Goal: Transaction & Acquisition: Purchase product/service

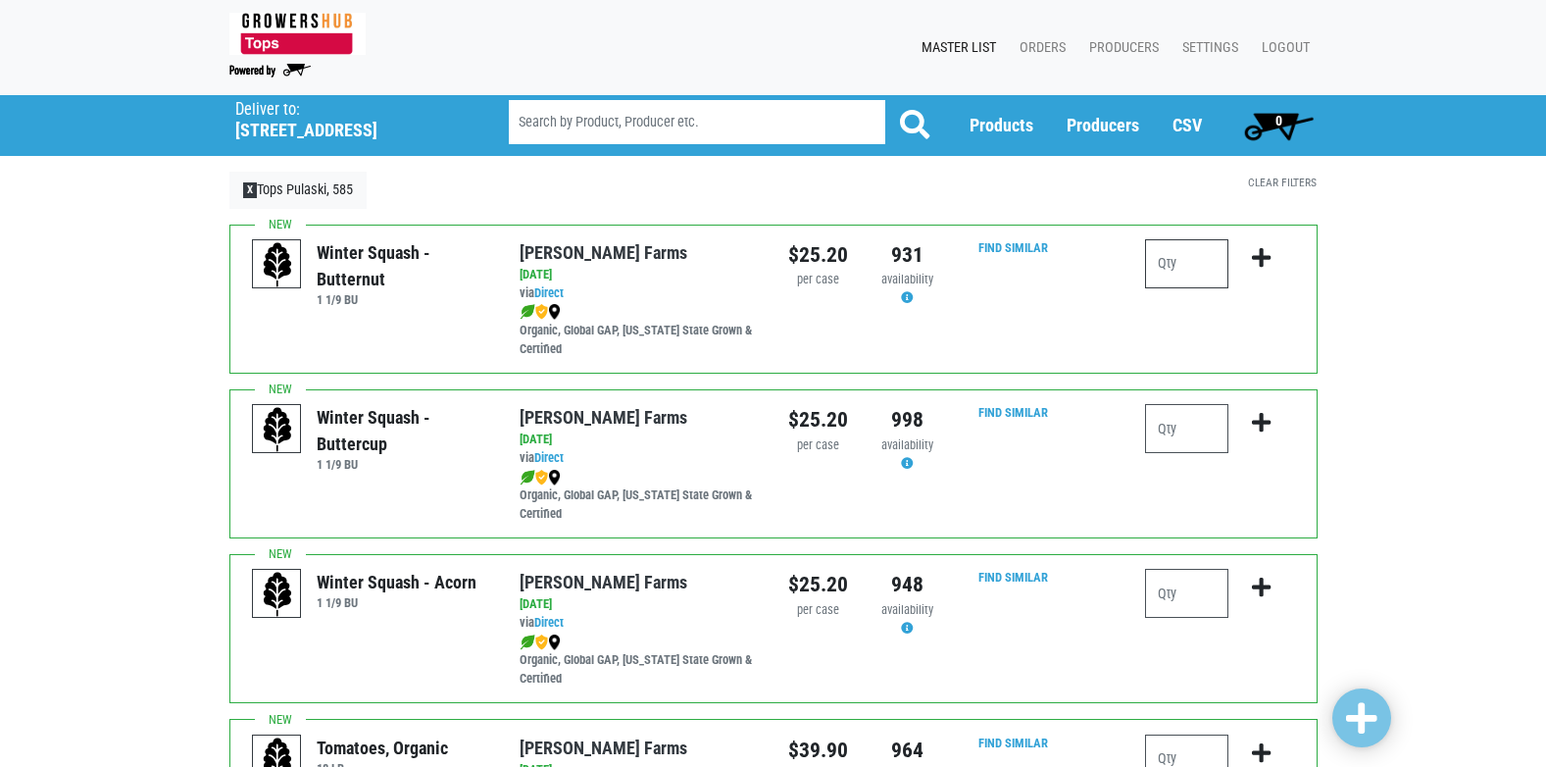
click at [1176, 266] on input "number" at bounding box center [1186, 263] width 83 height 49
type input "1"
click at [1261, 262] on icon "submit" at bounding box center [1261, 258] width 19 height 22
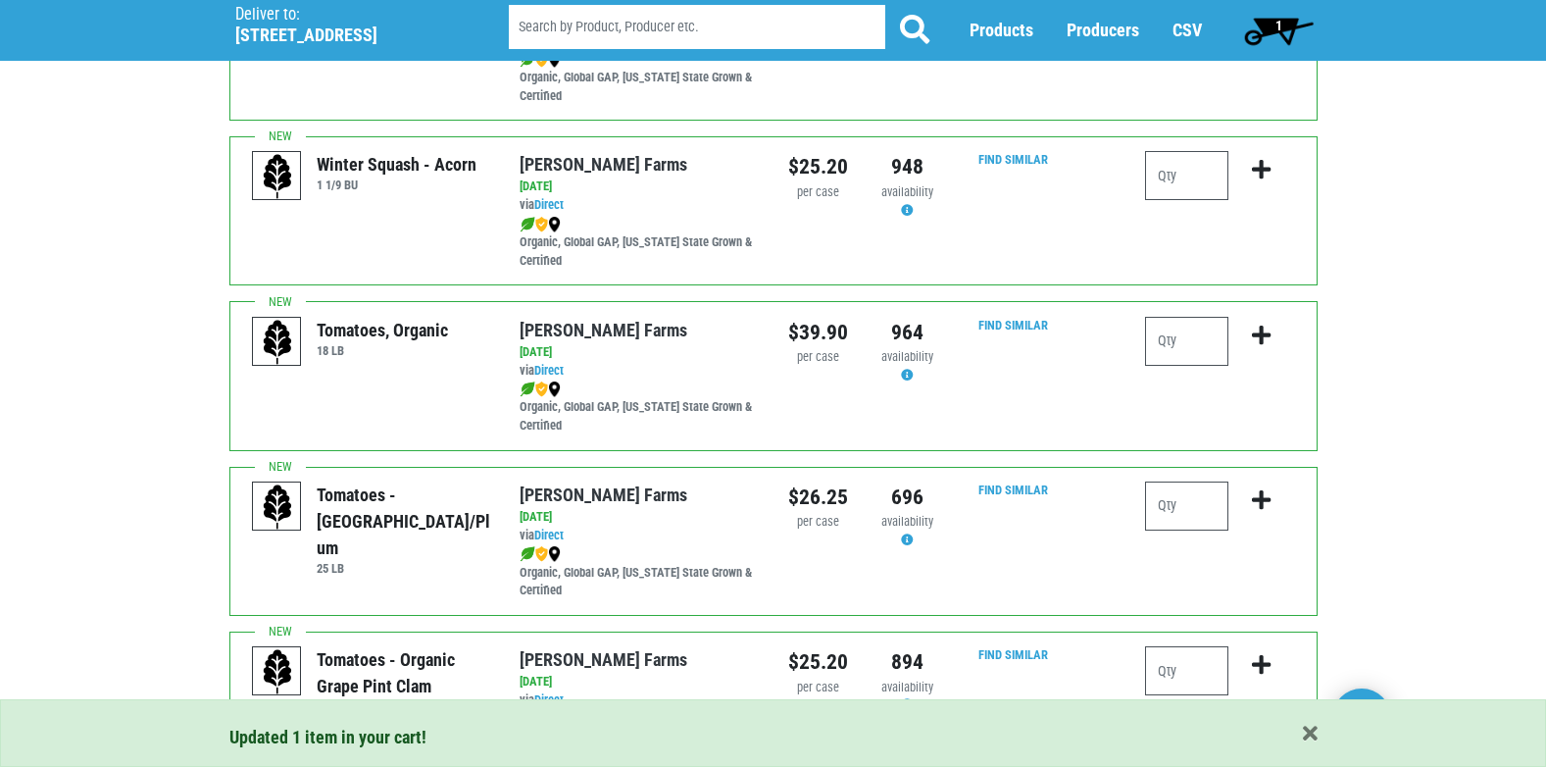
scroll to position [490, 0]
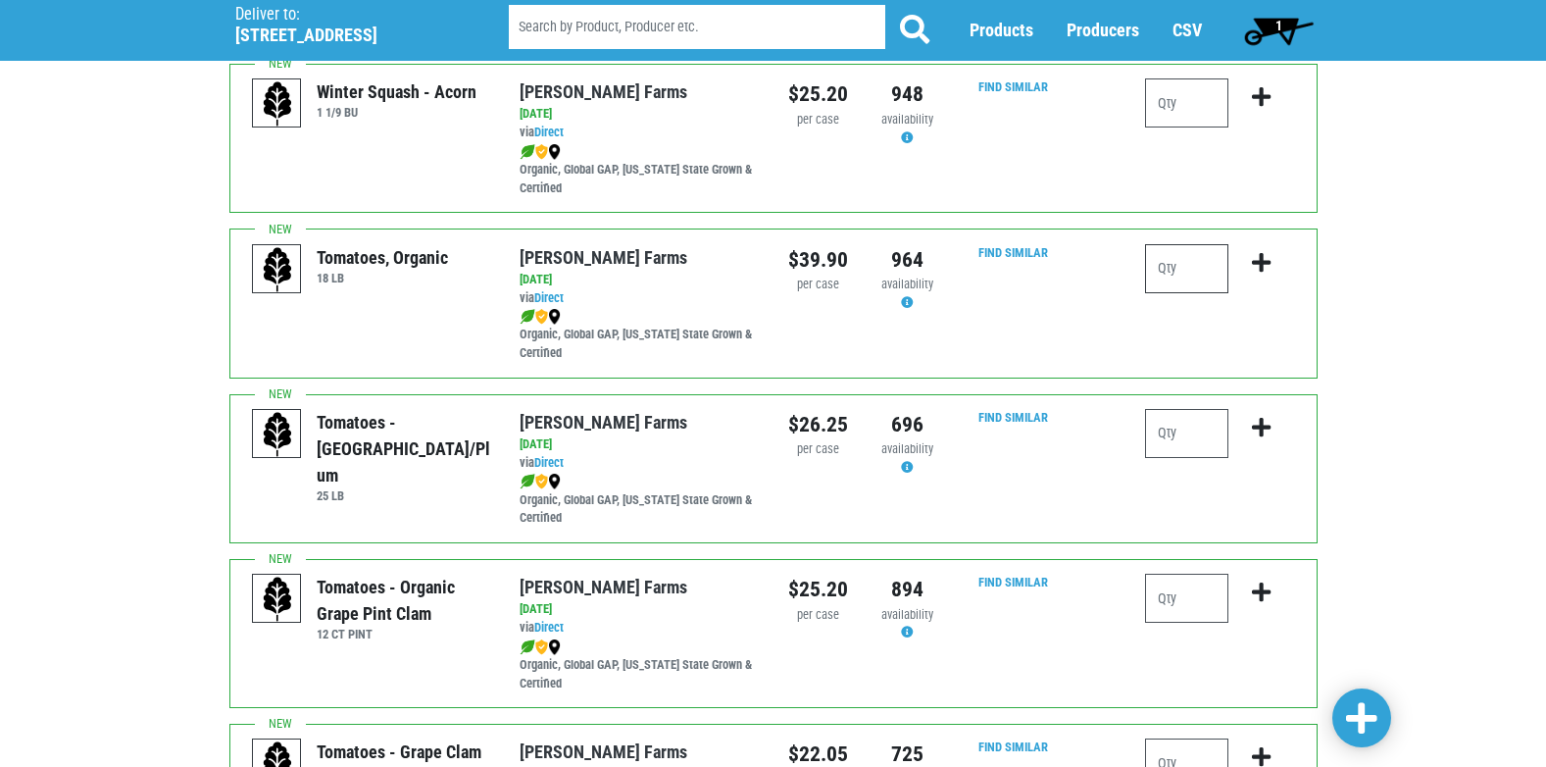
click at [1170, 274] on input "number" at bounding box center [1186, 268] width 83 height 49
type input "1"
click at [1260, 267] on icon "submit" at bounding box center [1261, 263] width 19 height 22
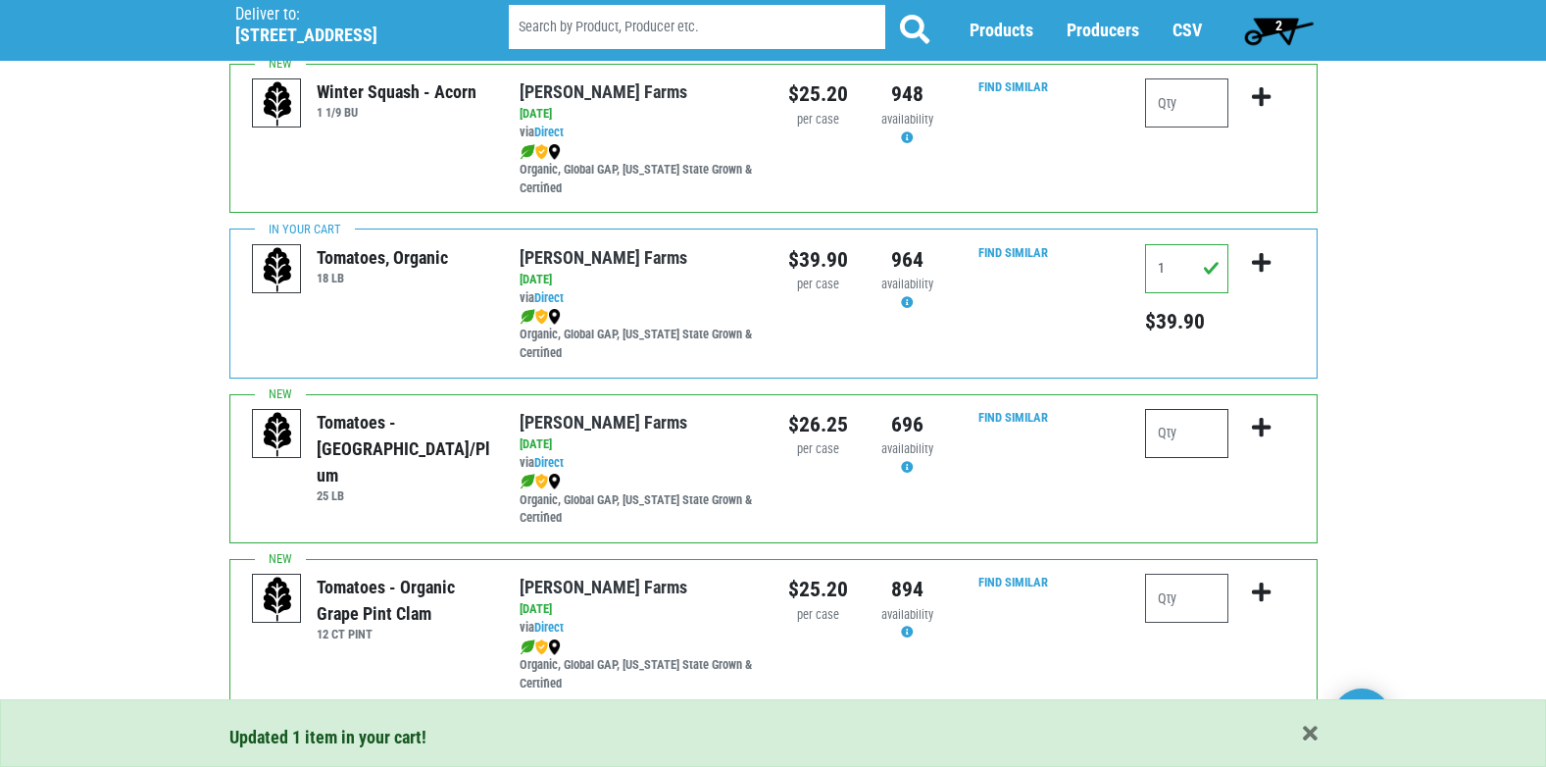
click at [1164, 435] on input "number" at bounding box center [1186, 433] width 83 height 49
type input "1"
click at [1257, 433] on icon "submit" at bounding box center [1261, 428] width 19 height 22
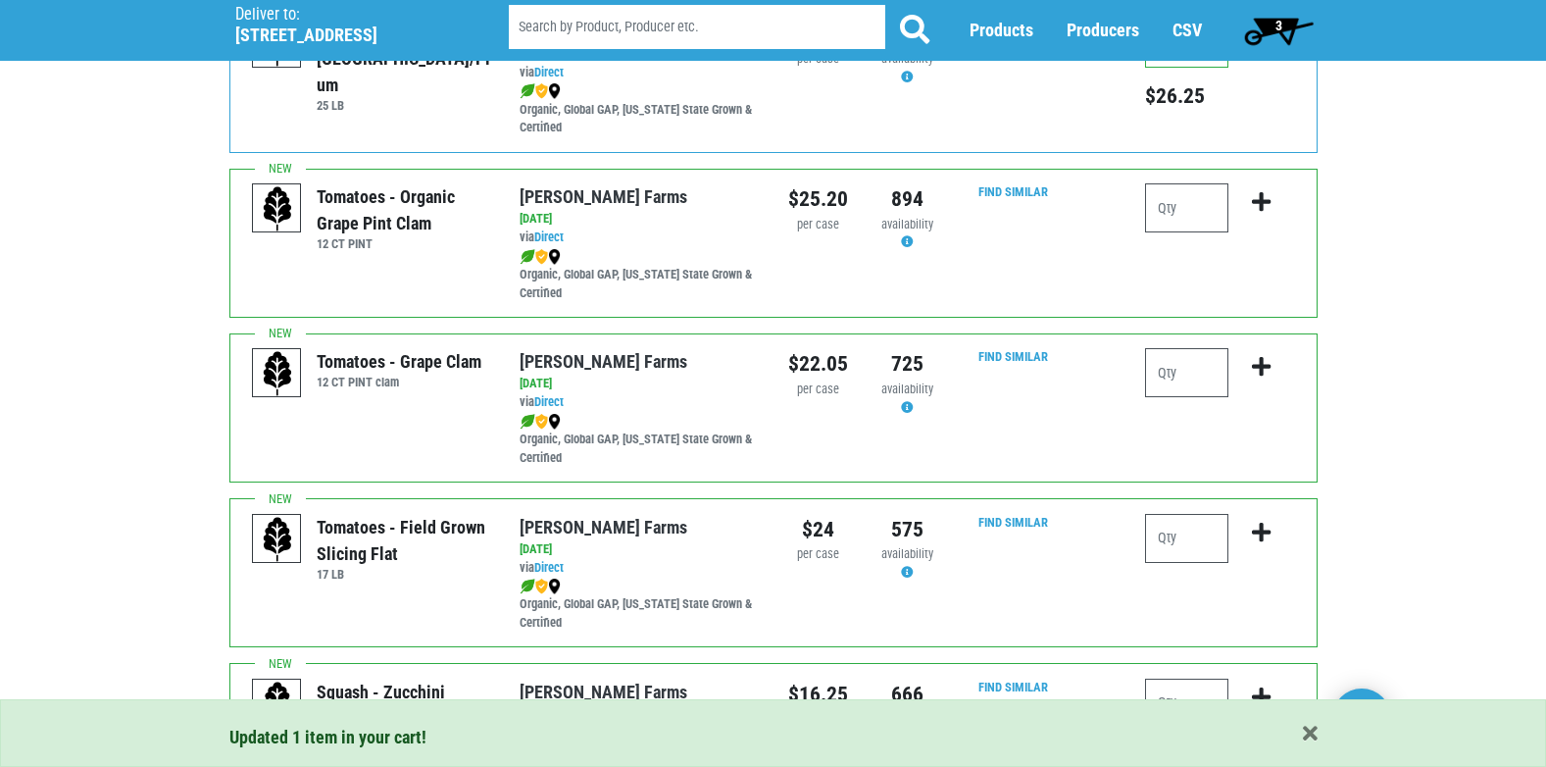
scroll to position [882, 0]
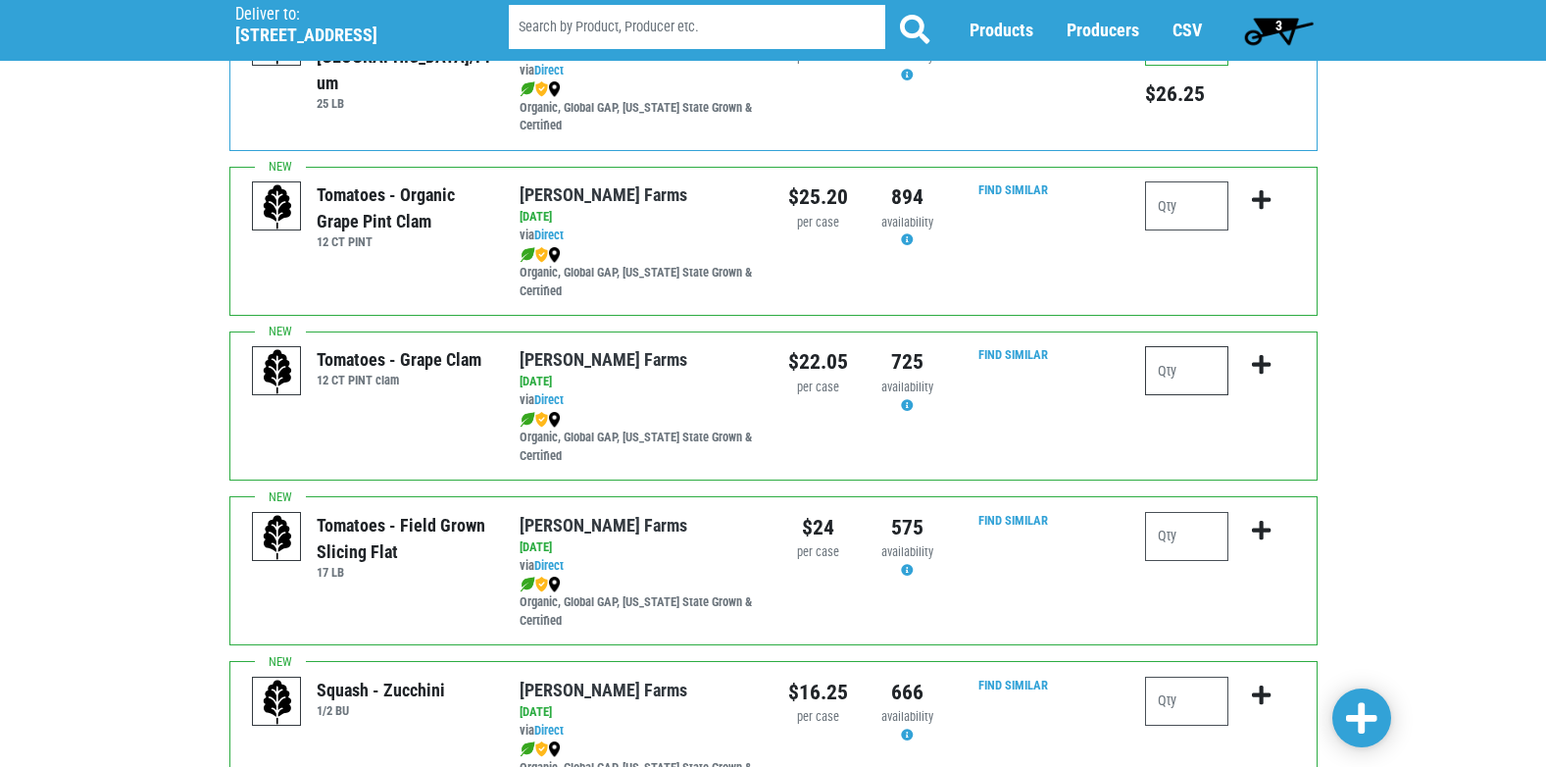
click at [1159, 374] on input "number" at bounding box center [1186, 370] width 83 height 49
type input "3"
click at [1263, 360] on icon "submit" at bounding box center [1261, 365] width 19 height 22
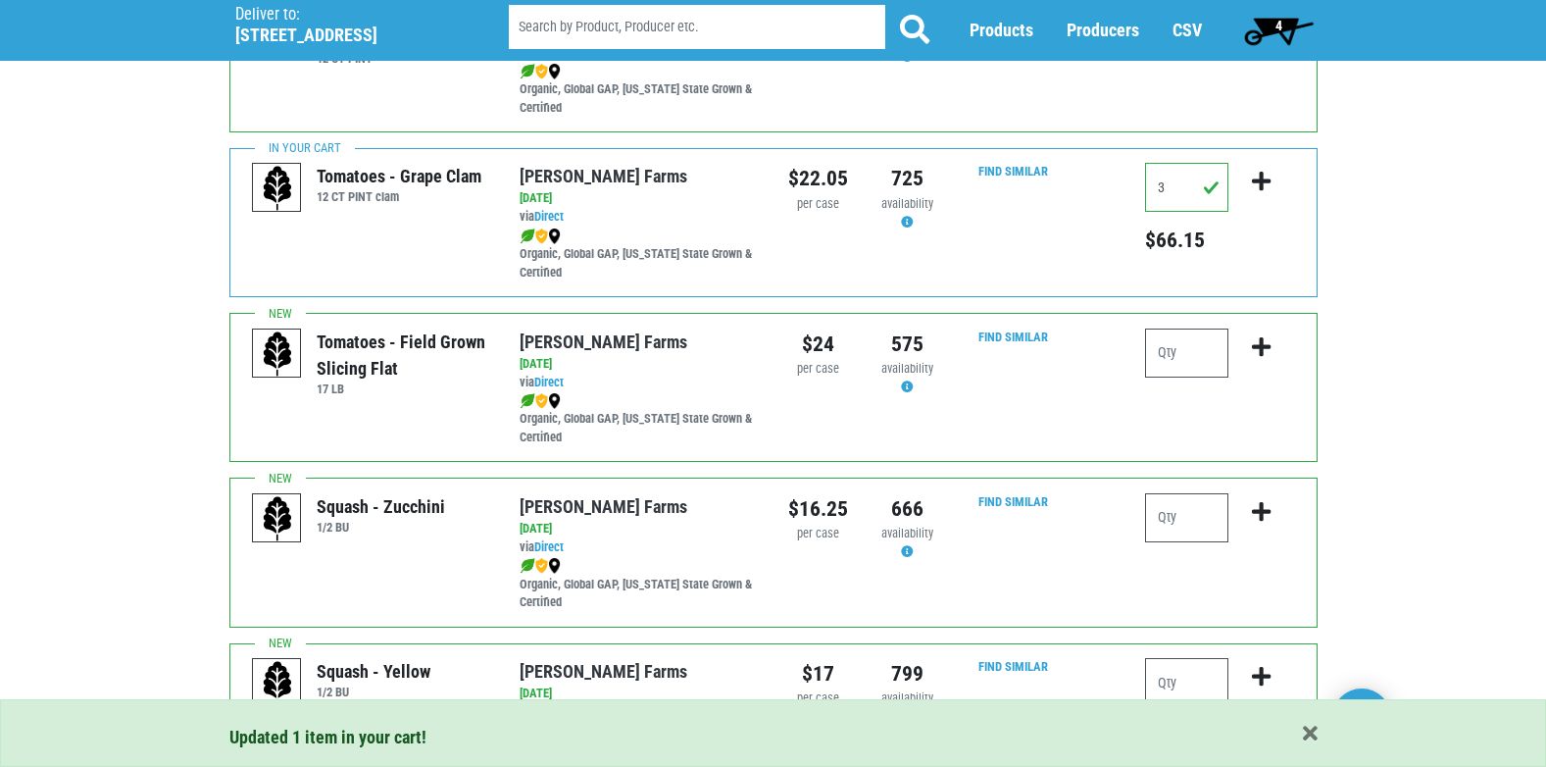
scroll to position [1078, 0]
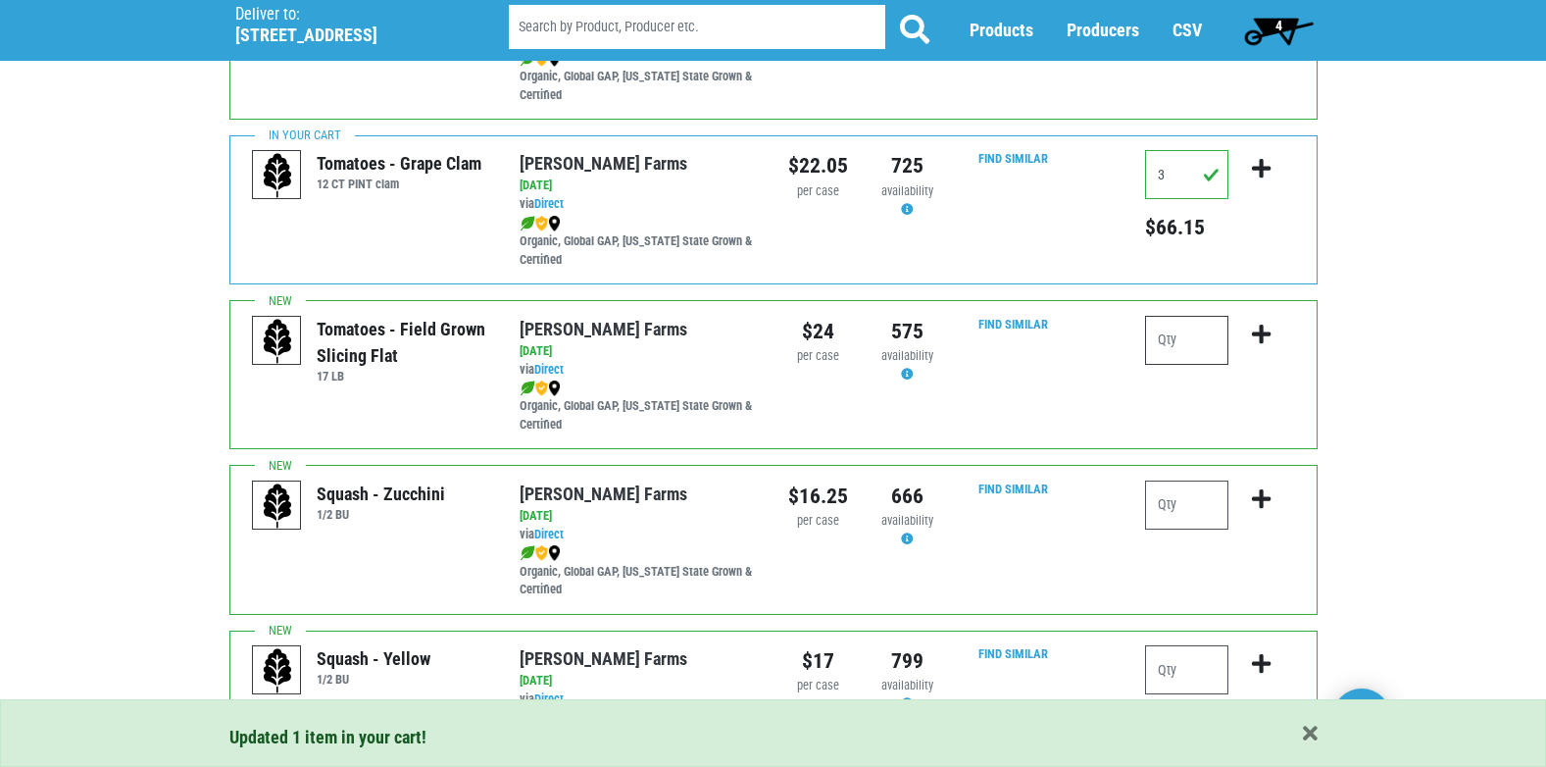
click at [1169, 347] on input "number" at bounding box center [1186, 340] width 83 height 49
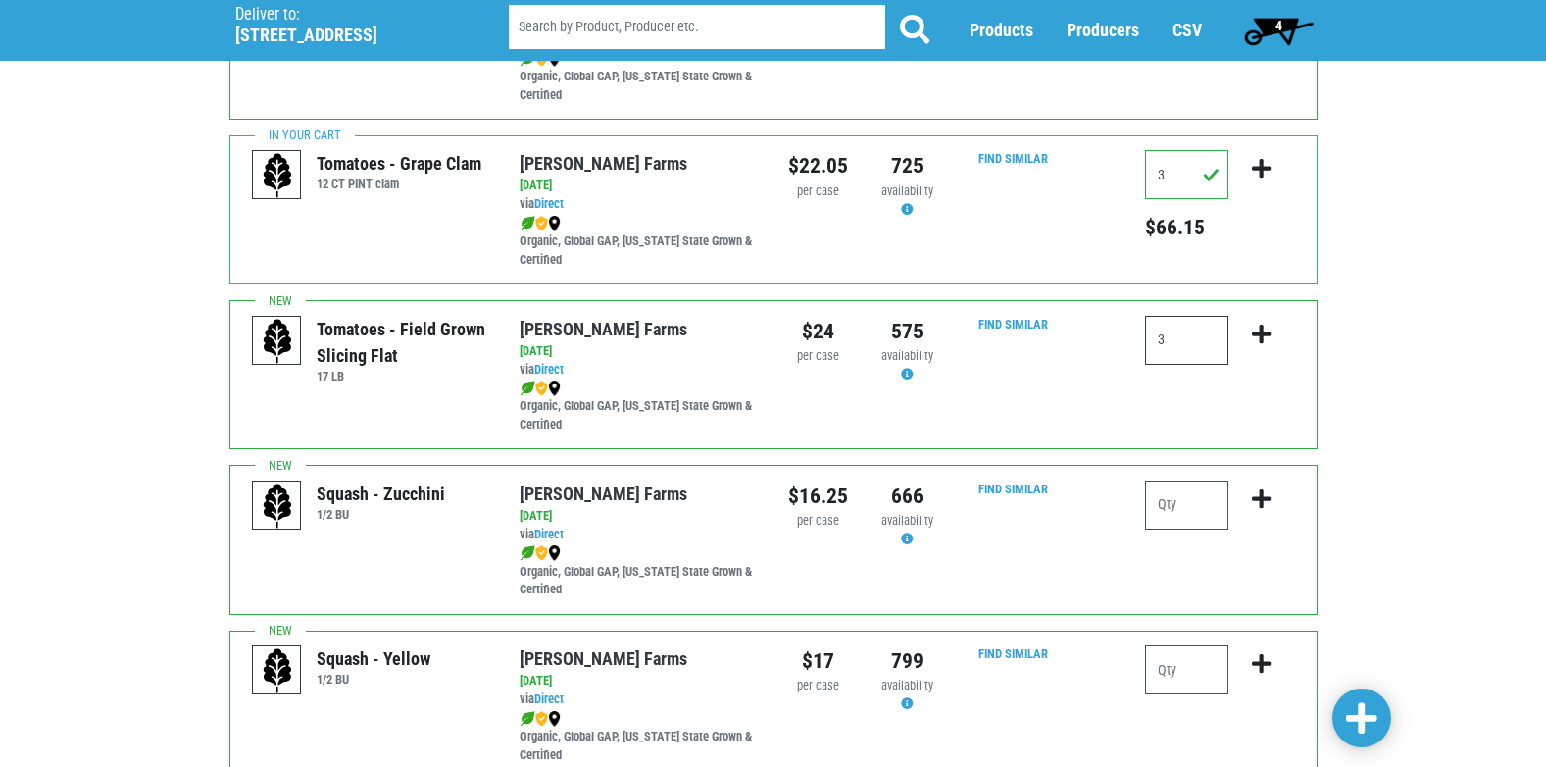
type input "3"
click at [1256, 336] on icon "submit" at bounding box center [1261, 335] width 19 height 22
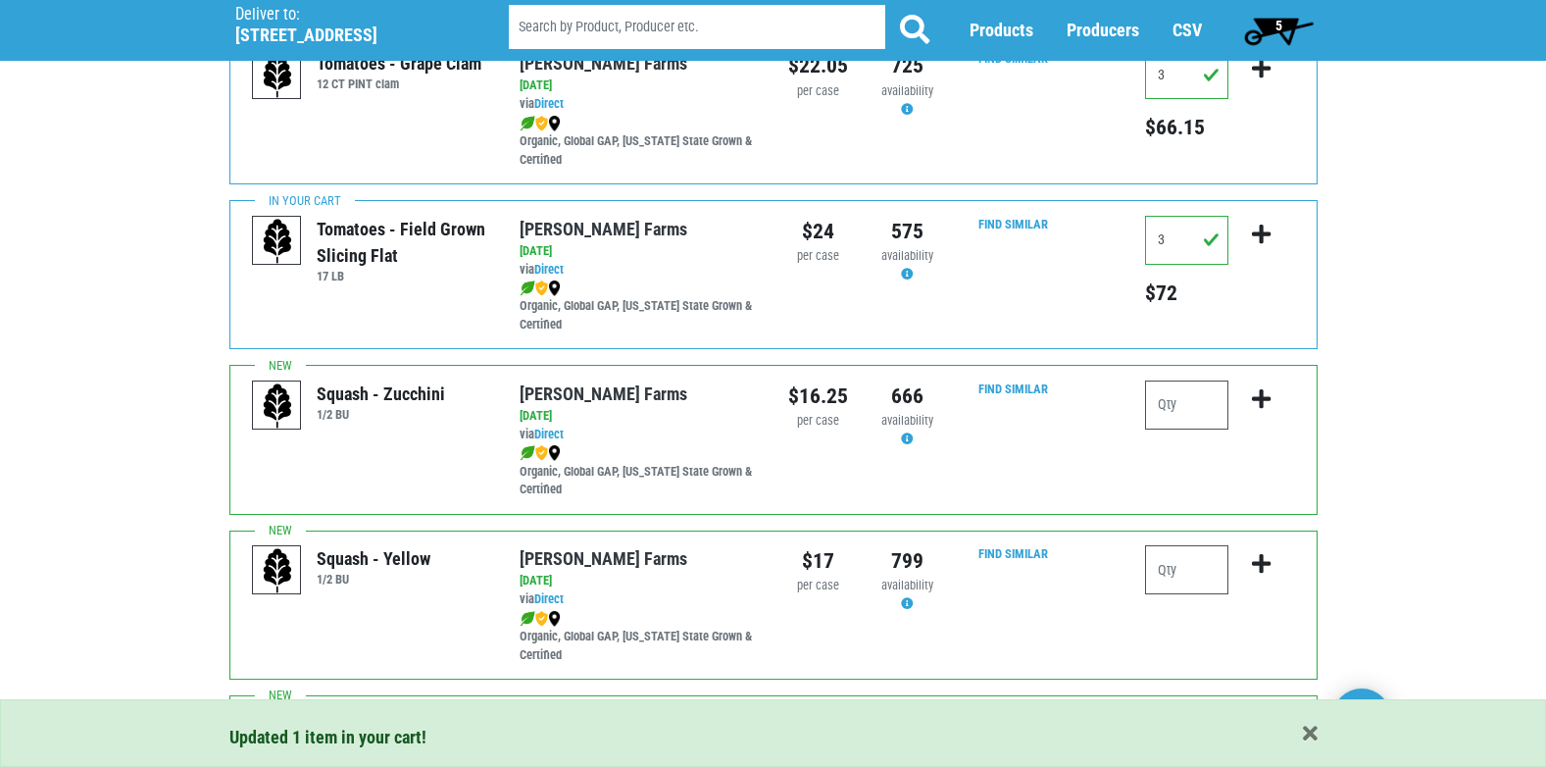
scroll to position [1274, 0]
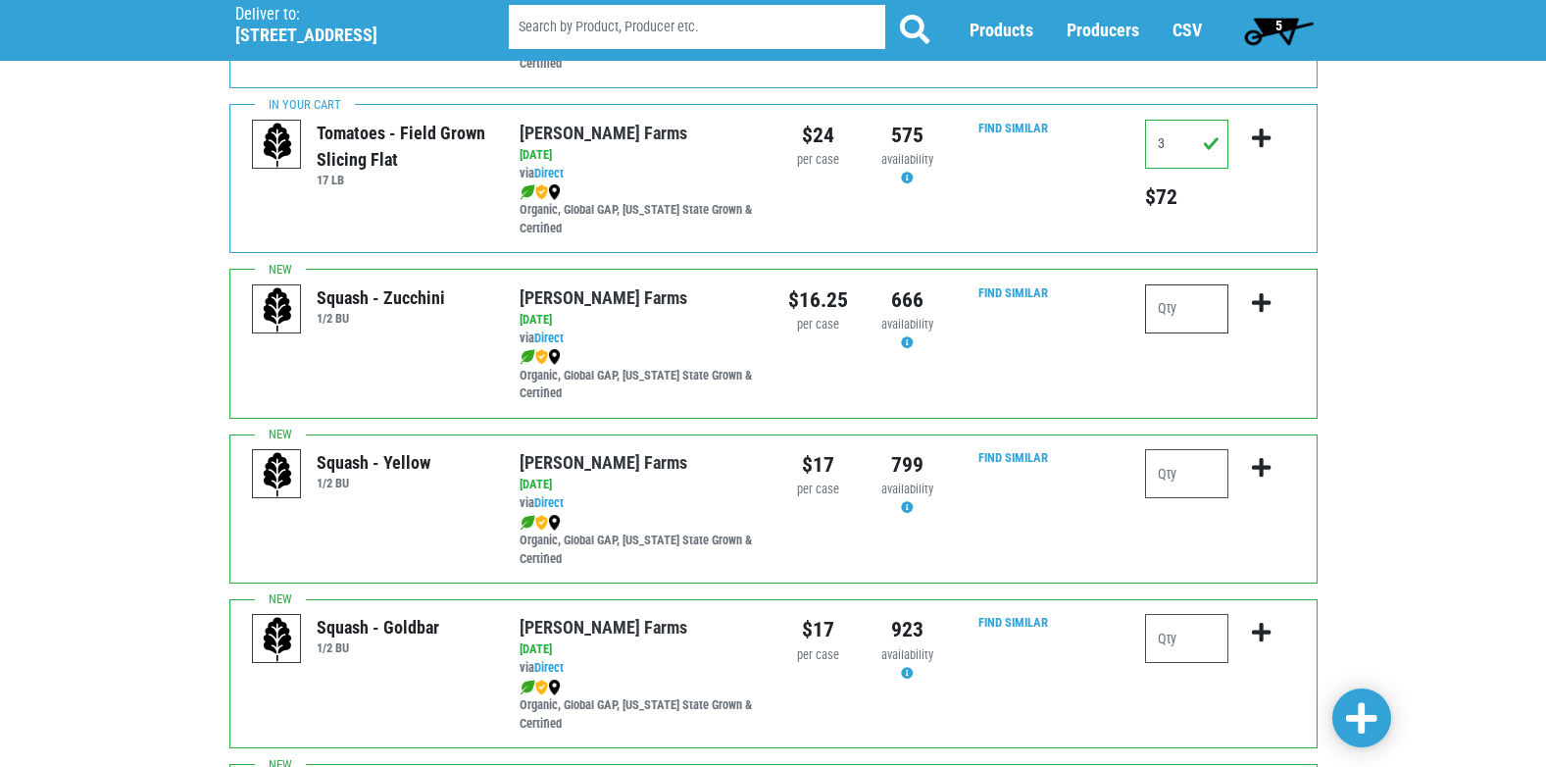
click at [1171, 311] on input "number" at bounding box center [1186, 308] width 83 height 49
type input "4"
click at [1257, 301] on icon "submit" at bounding box center [1261, 303] width 19 height 22
click at [1261, 310] on icon "submit" at bounding box center [1261, 303] width 19 height 22
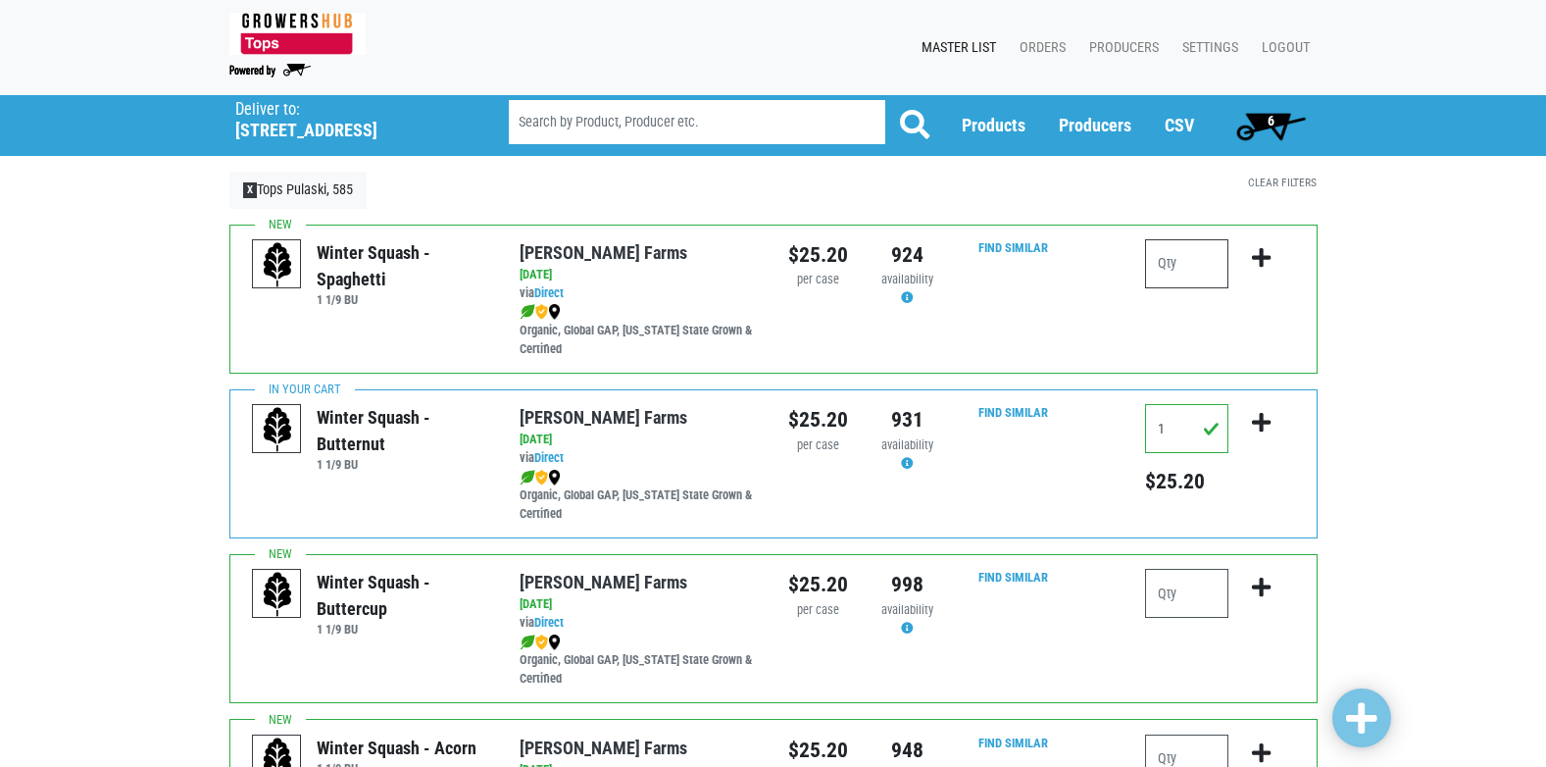
click at [1180, 267] on input "number" at bounding box center [1186, 263] width 83 height 49
type input "1"
click at [1255, 263] on icon "submit" at bounding box center [1261, 258] width 19 height 22
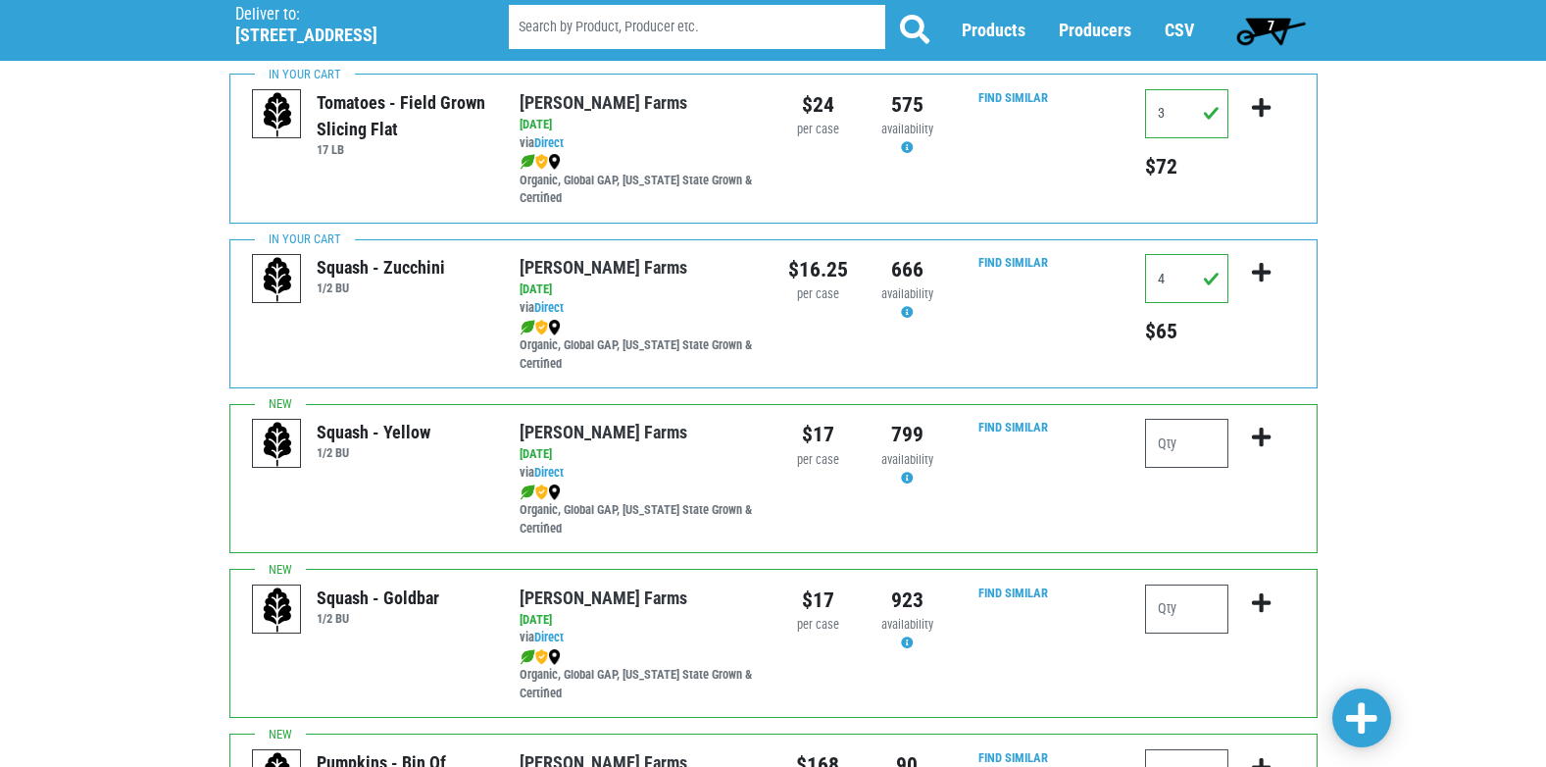
scroll to position [1470, 0]
click at [1163, 444] on input "number" at bounding box center [1186, 442] width 83 height 49
type input "3"
click at [1266, 435] on icon "submit" at bounding box center [1261, 436] width 19 height 22
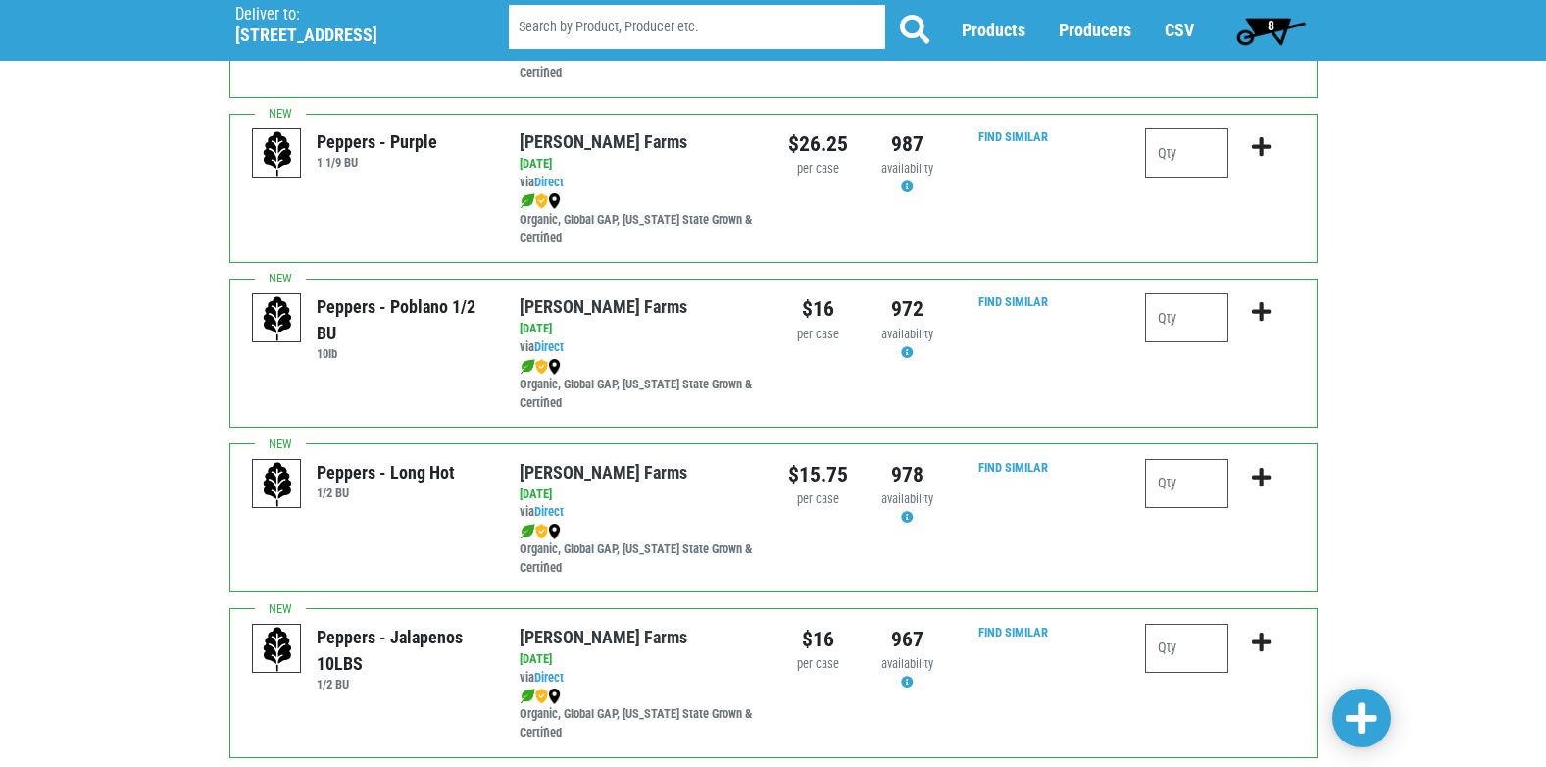
scroll to position [2451, 0]
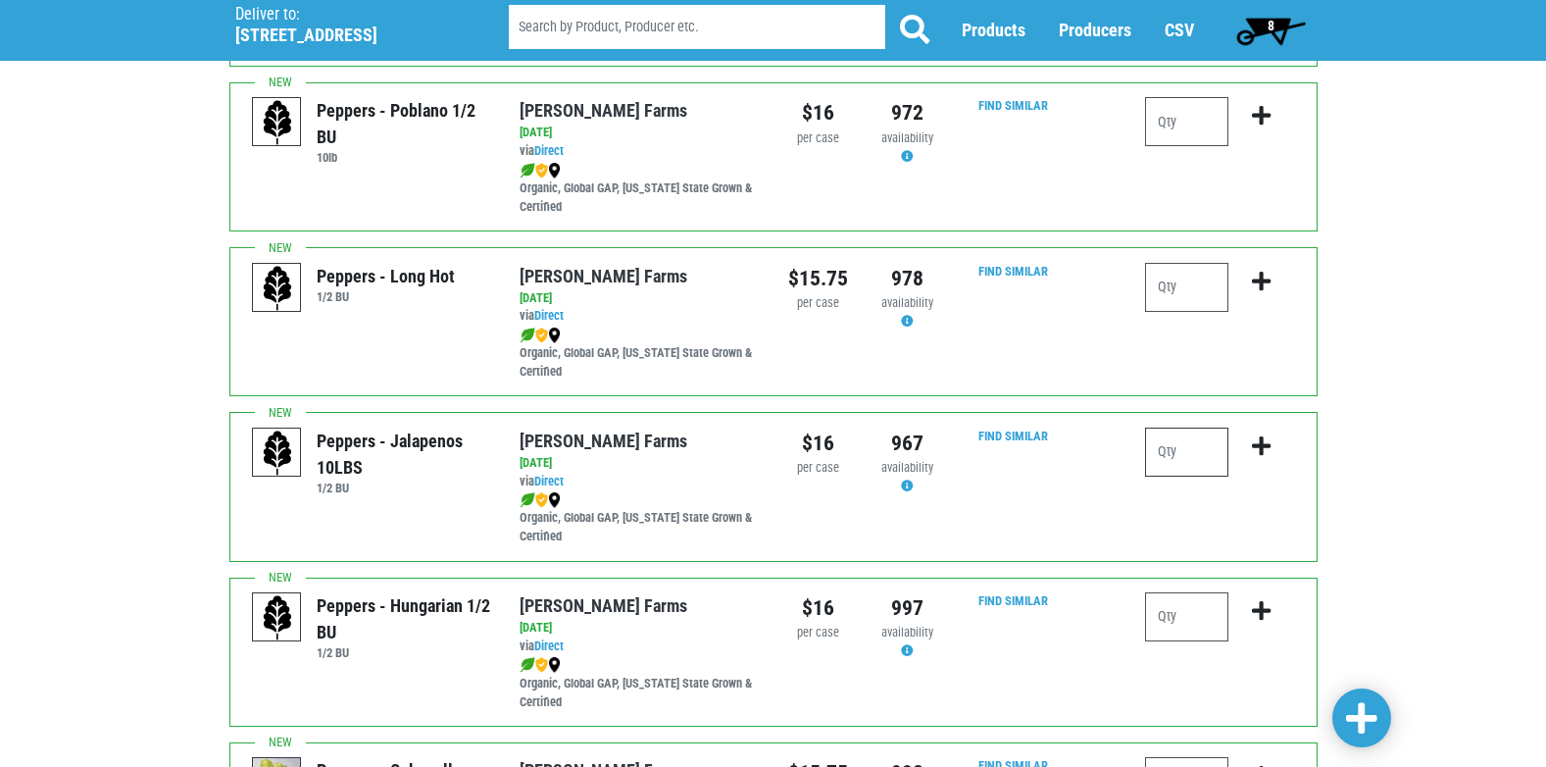
click at [1167, 455] on input "number" at bounding box center [1186, 451] width 83 height 49
type input "1"
click at [1262, 449] on icon "submit" at bounding box center [1261, 446] width 19 height 22
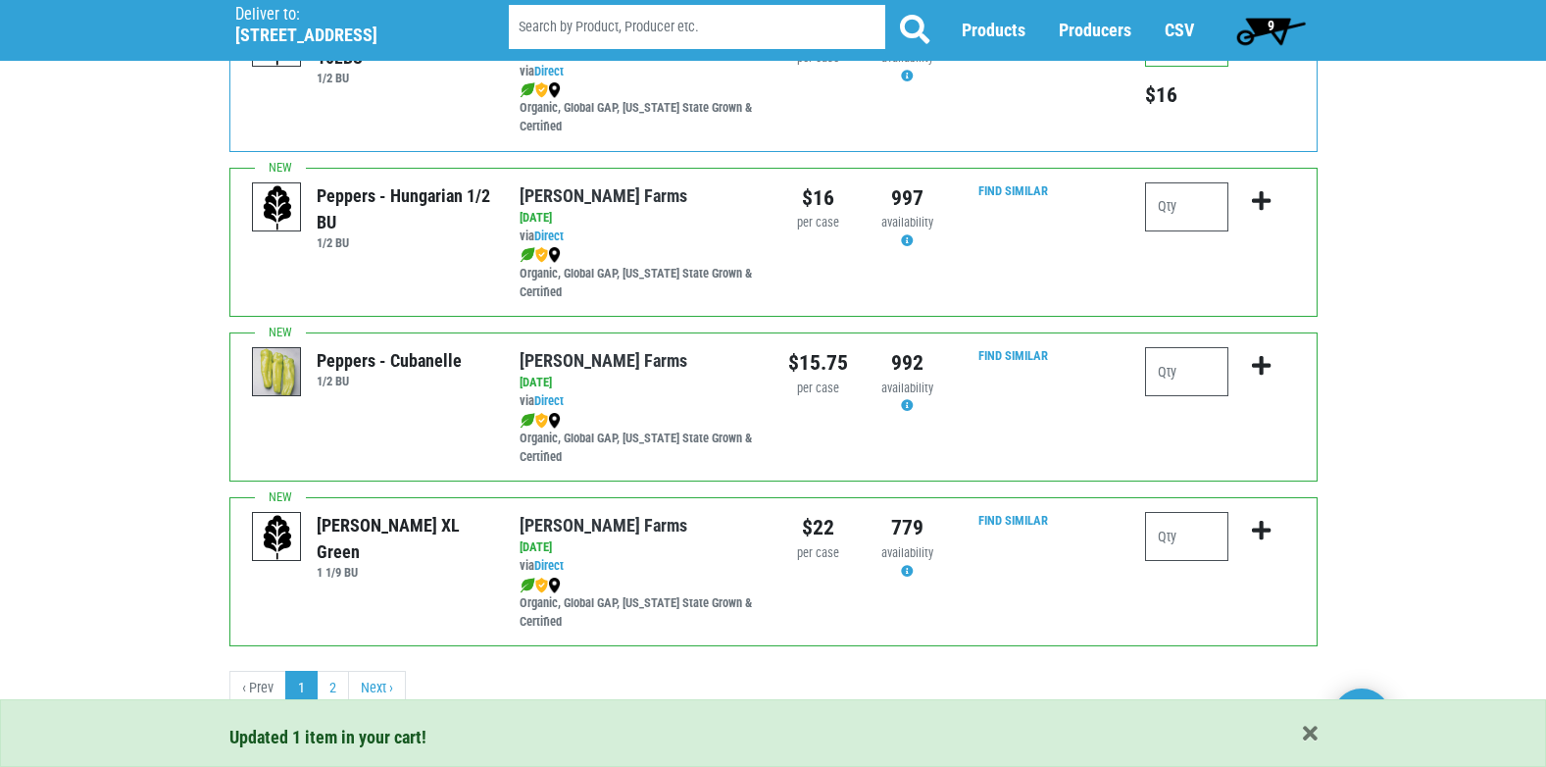
scroll to position [2865, 0]
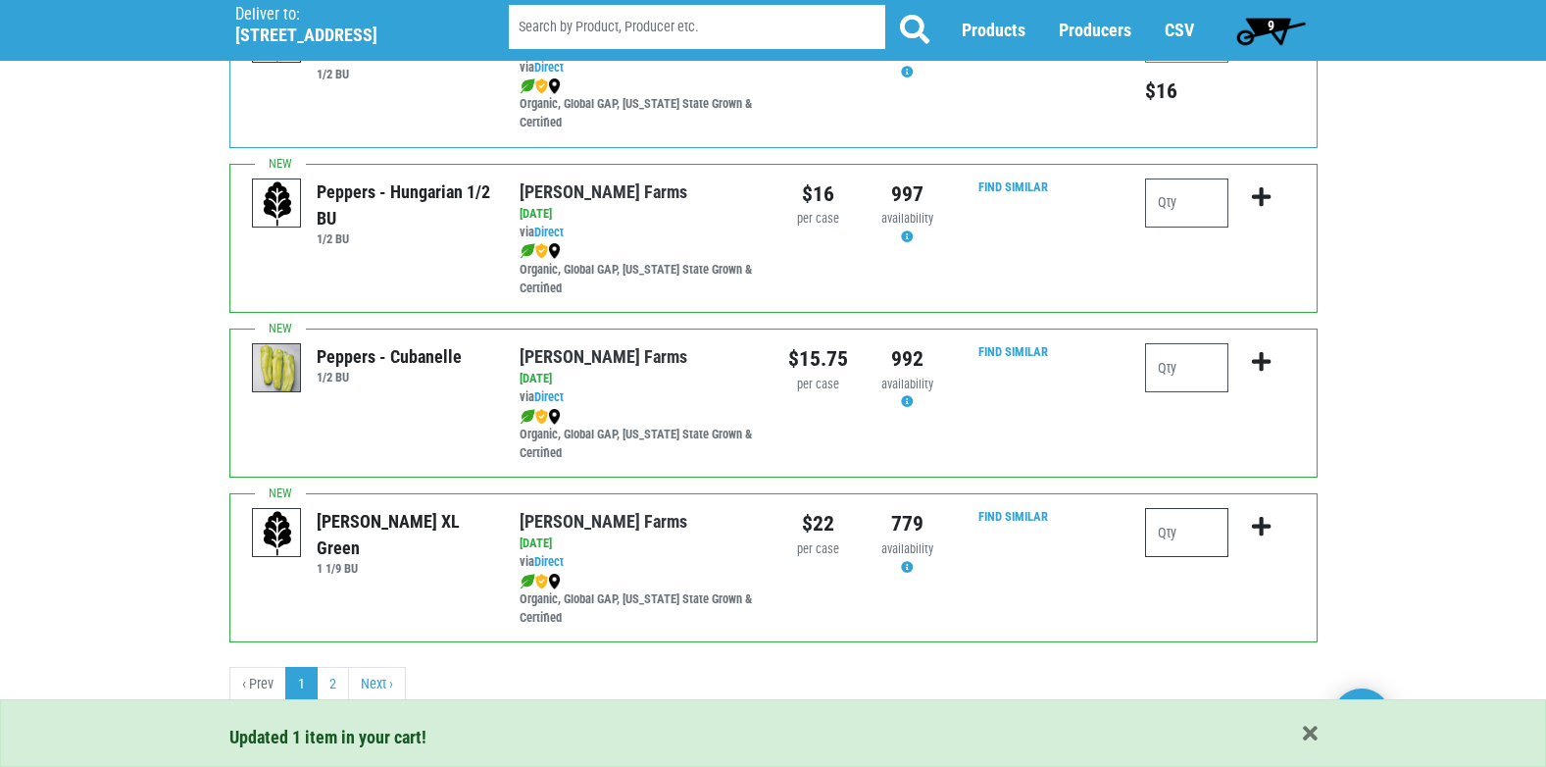
click at [1174, 529] on input "number" at bounding box center [1186, 532] width 83 height 49
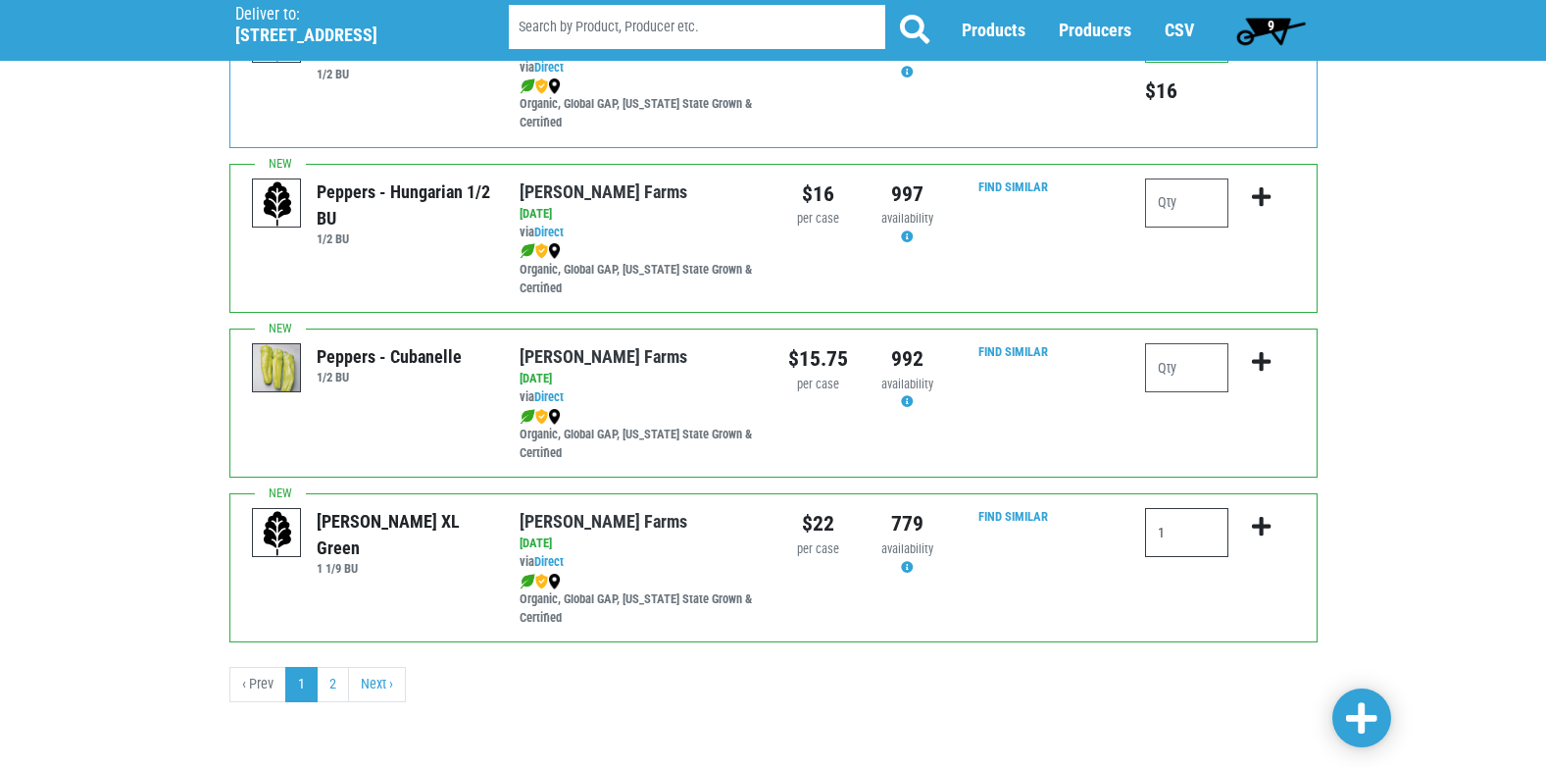
type input "1"
click at [1257, 523] on icon "submit" at bounding box center [1261, 527] width 19 height 22
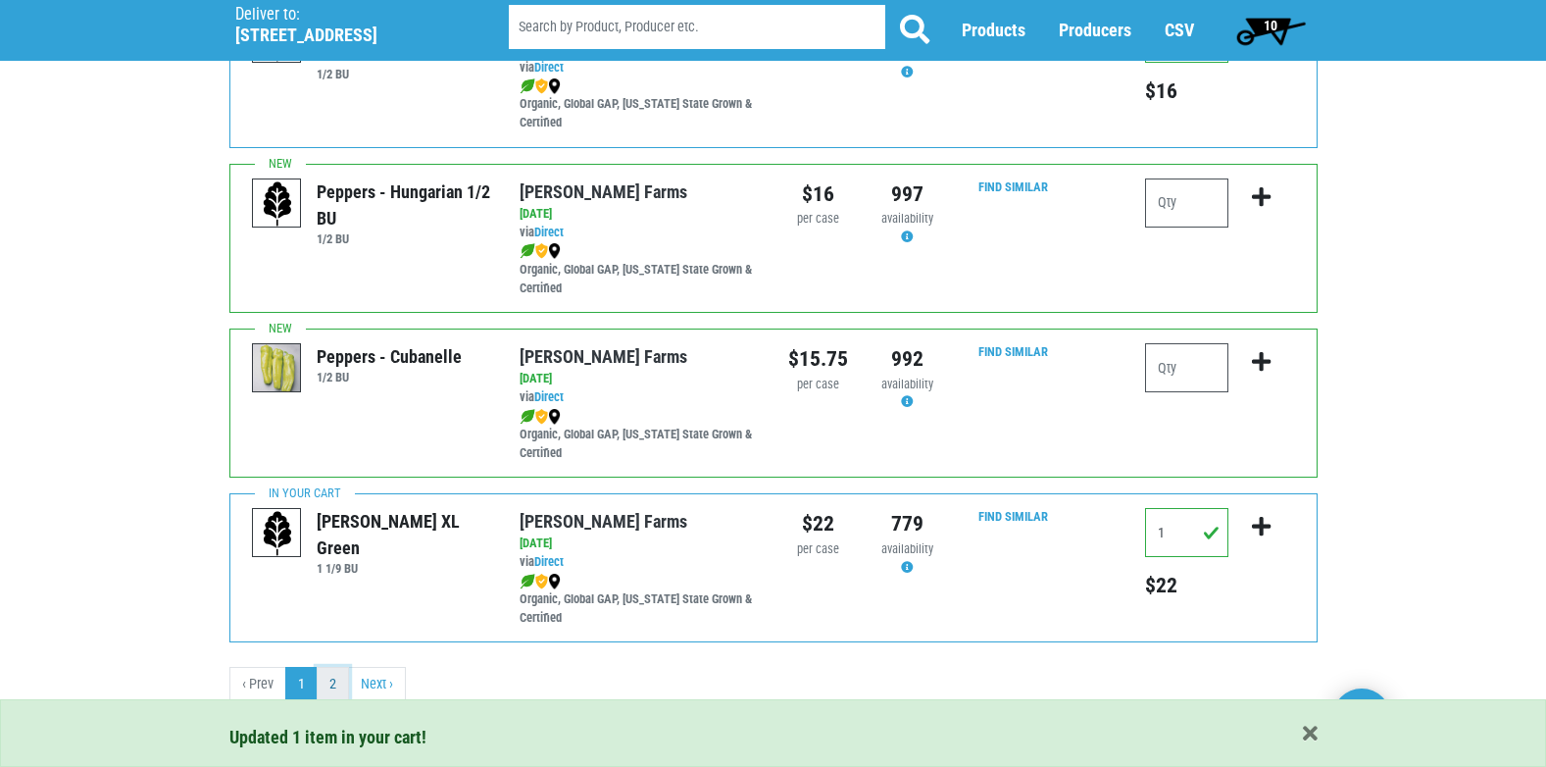
click at [334, 683] on link "2" at bounding box center [333, 684] width 32 height 35
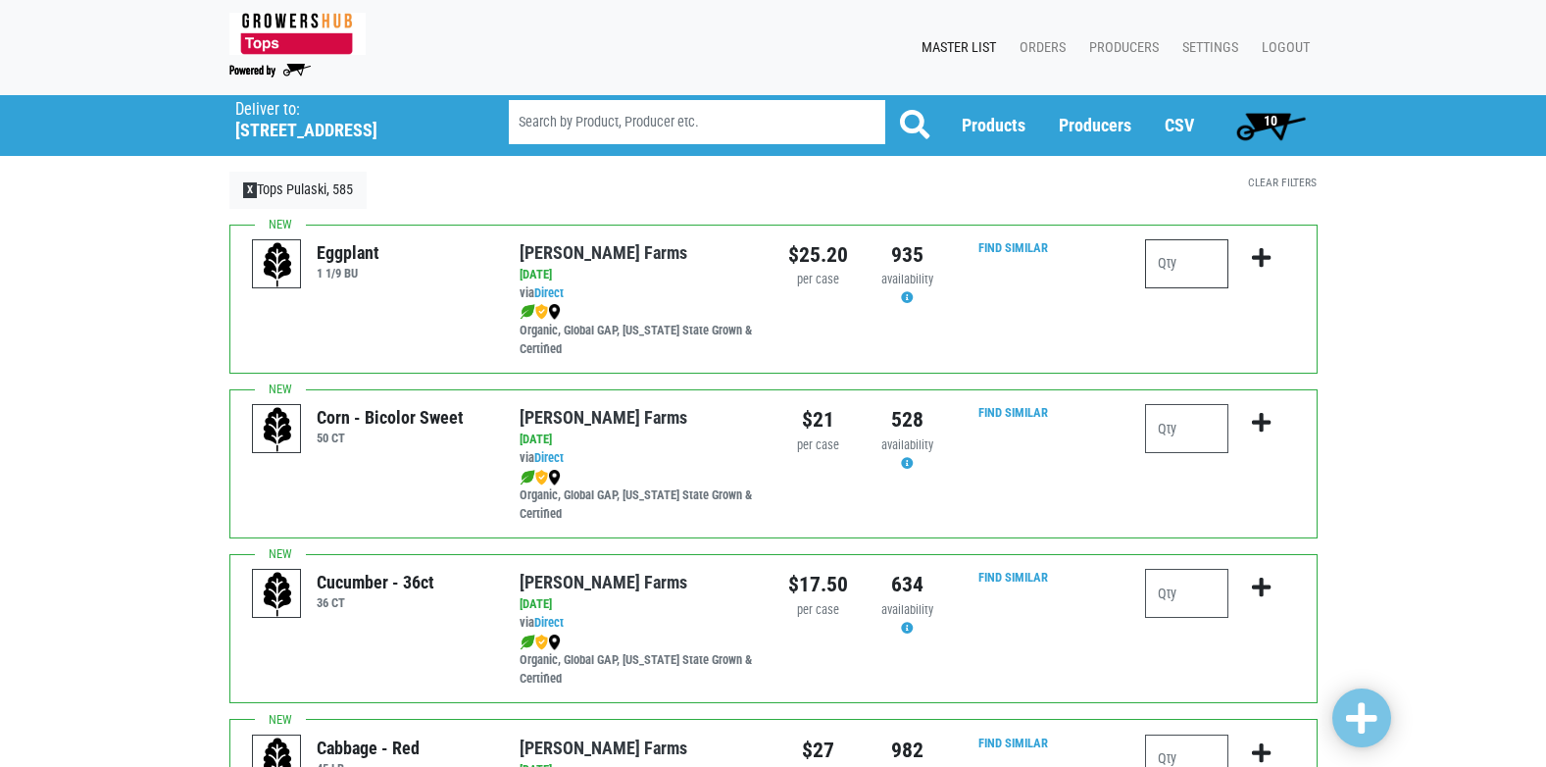
click at [1169, 265] on input "number" at bounding box center [1186, 263] width 83 height 49
type input "1"
click at [1256, 259] on icon "submit" at bounding box center [1261, 258] width 19 height 22
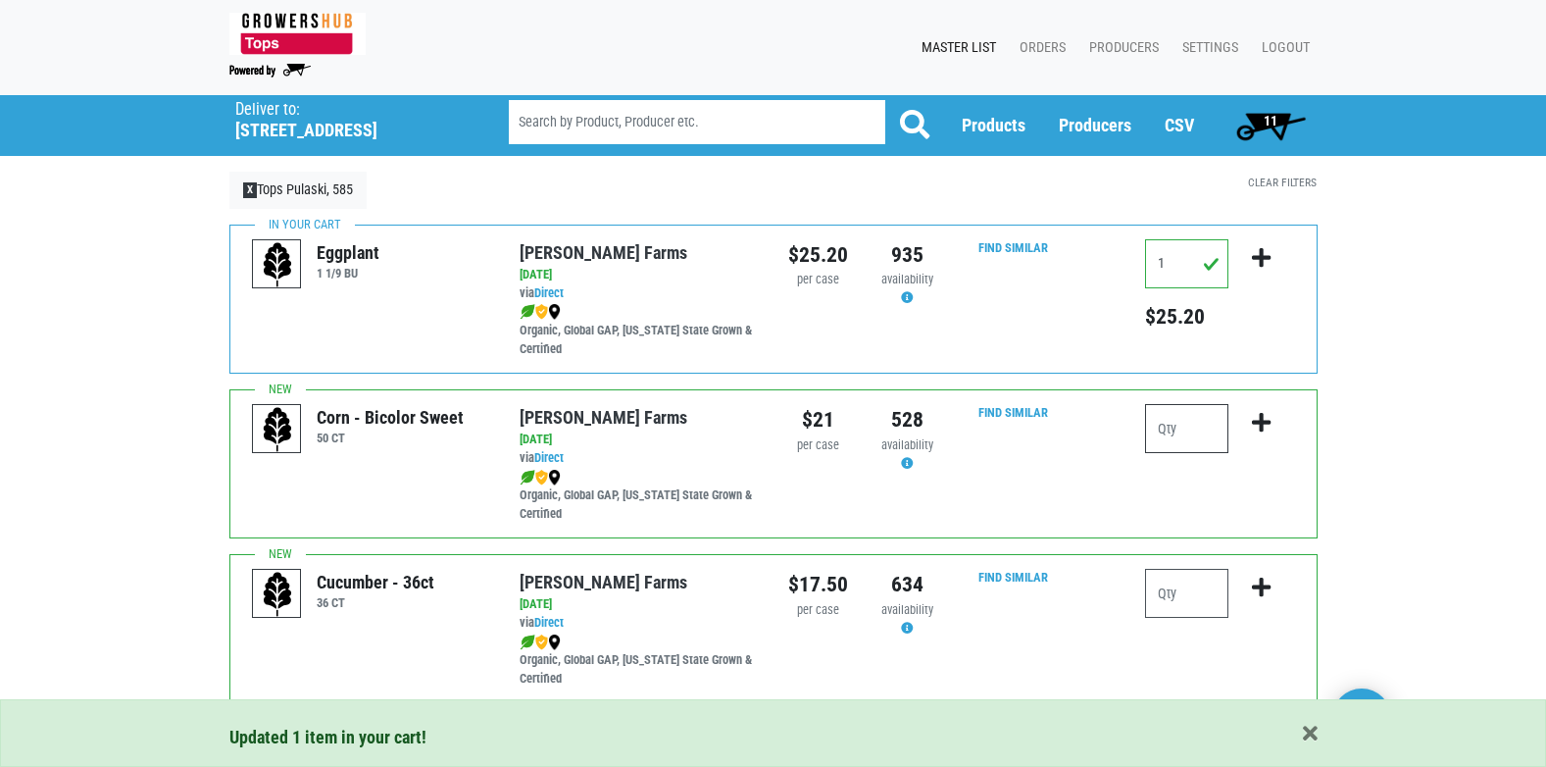
click at [1157, 427] on input "number" at bounding box center [1186, 428] width 83 height 49
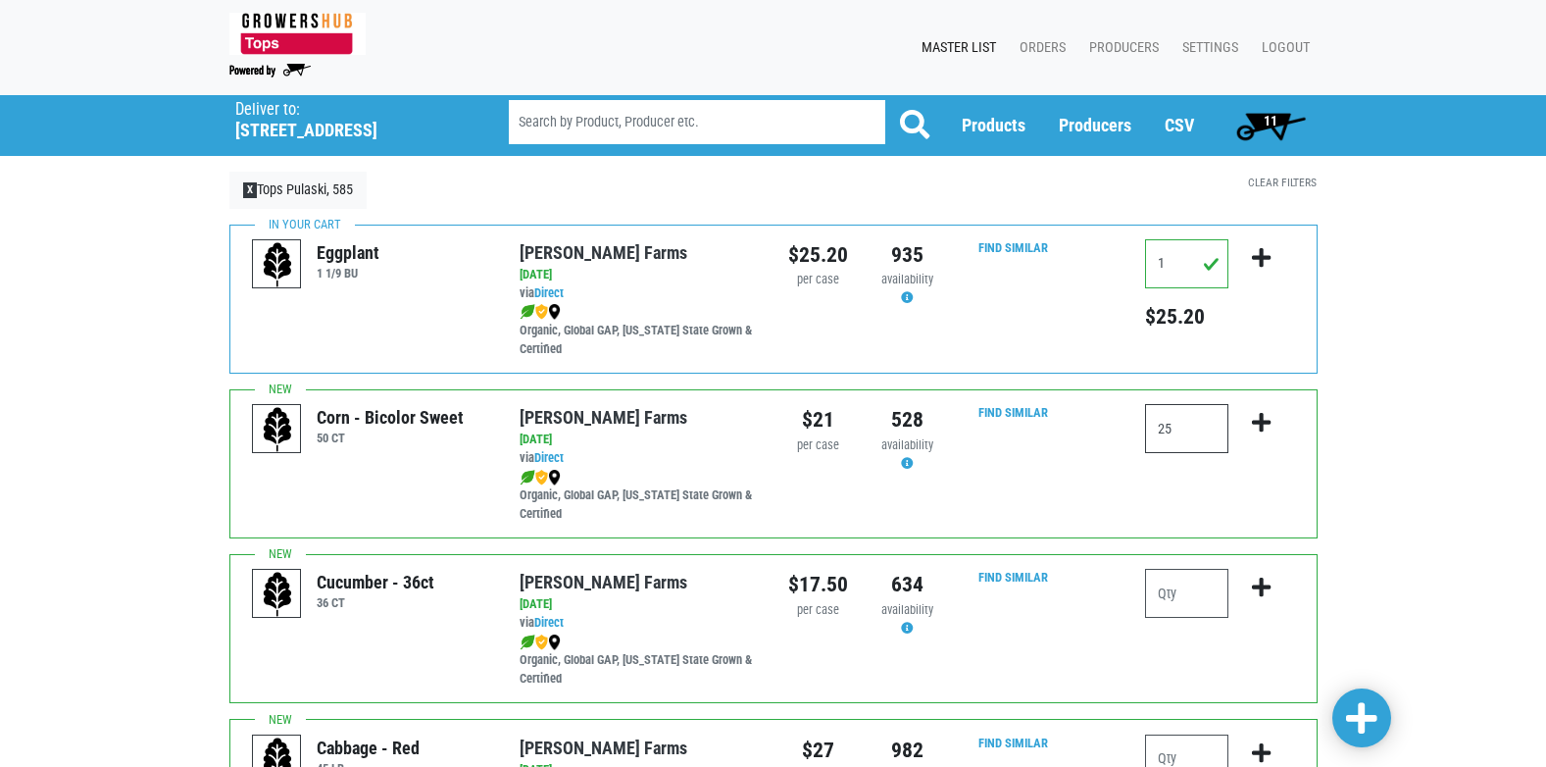
type input "25"
click at [1259, 419] on icon "submit" at bounding box center [1261, 423] width 19 height 22
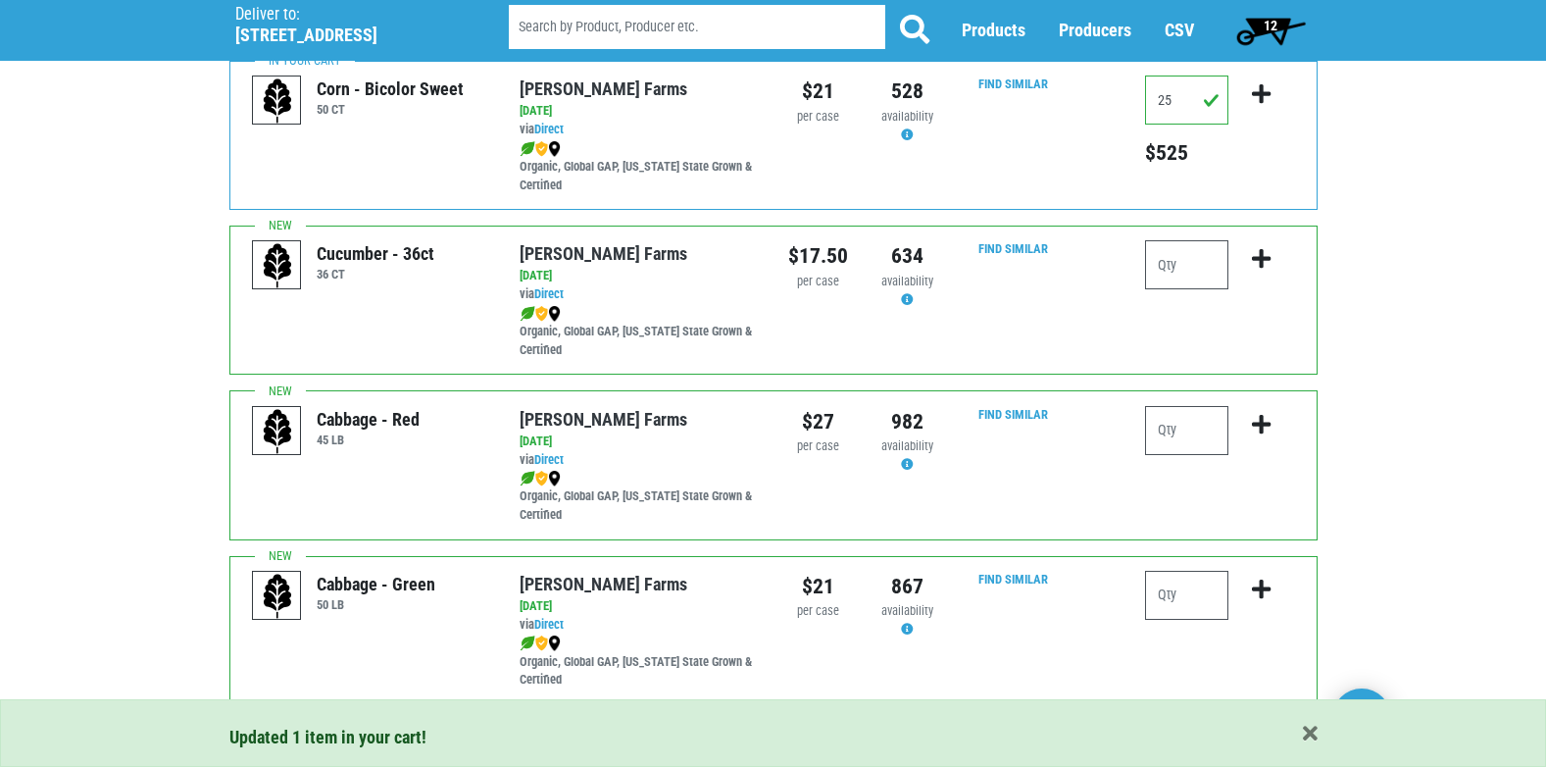
scroll to position [294, 0]
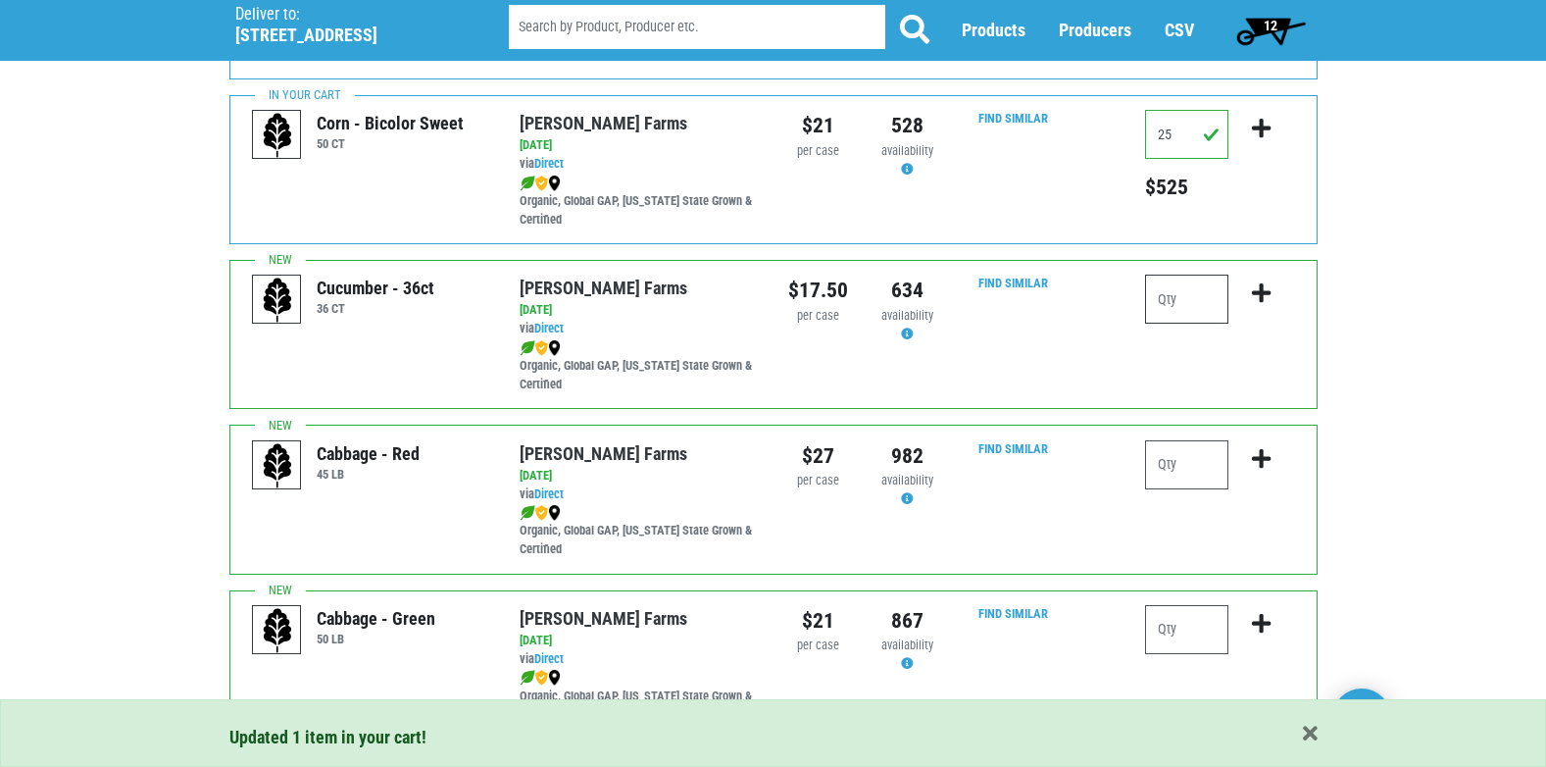
click at [1164, 303] on input "number" at bounding box center [1186, 298] width 83 height 49
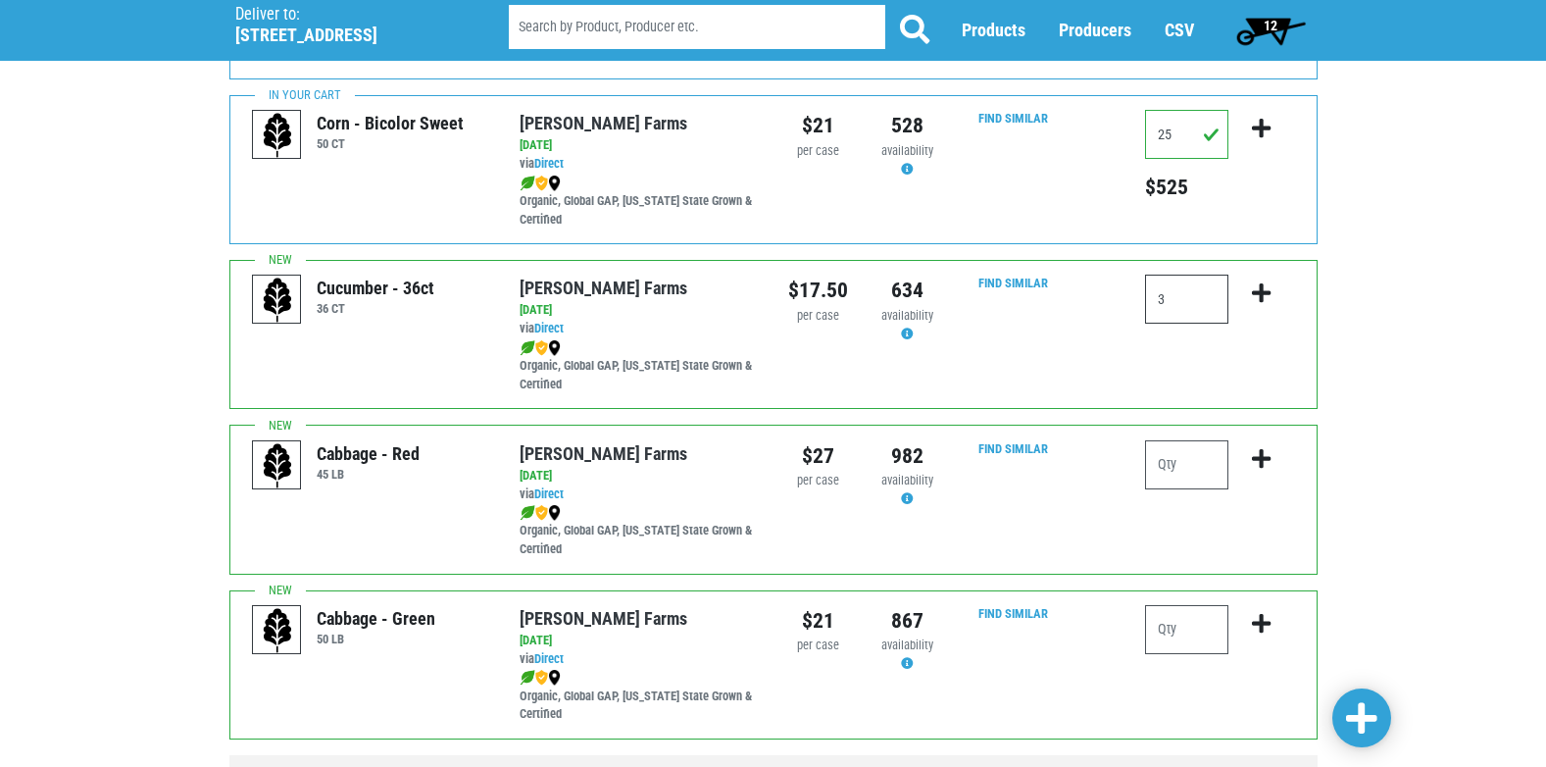
type input "3"
click at [1258, 293] on icon "submit" at bounding box center [1261, 293] width 19 height 22
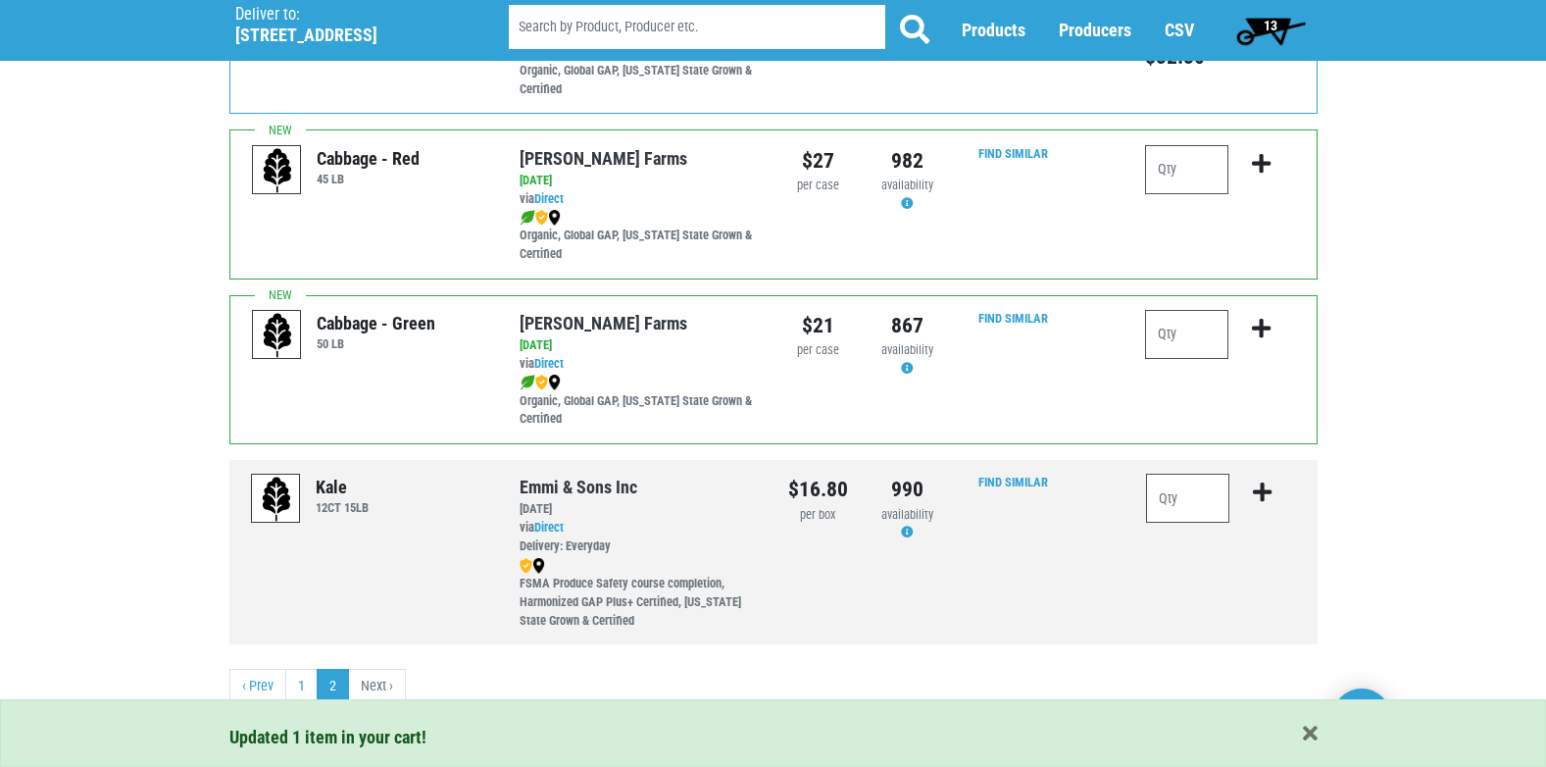
scroll to position [591, 0]
click at [1177, 339] on input "number" at bounding box center [1186, 332] width 83 height 49
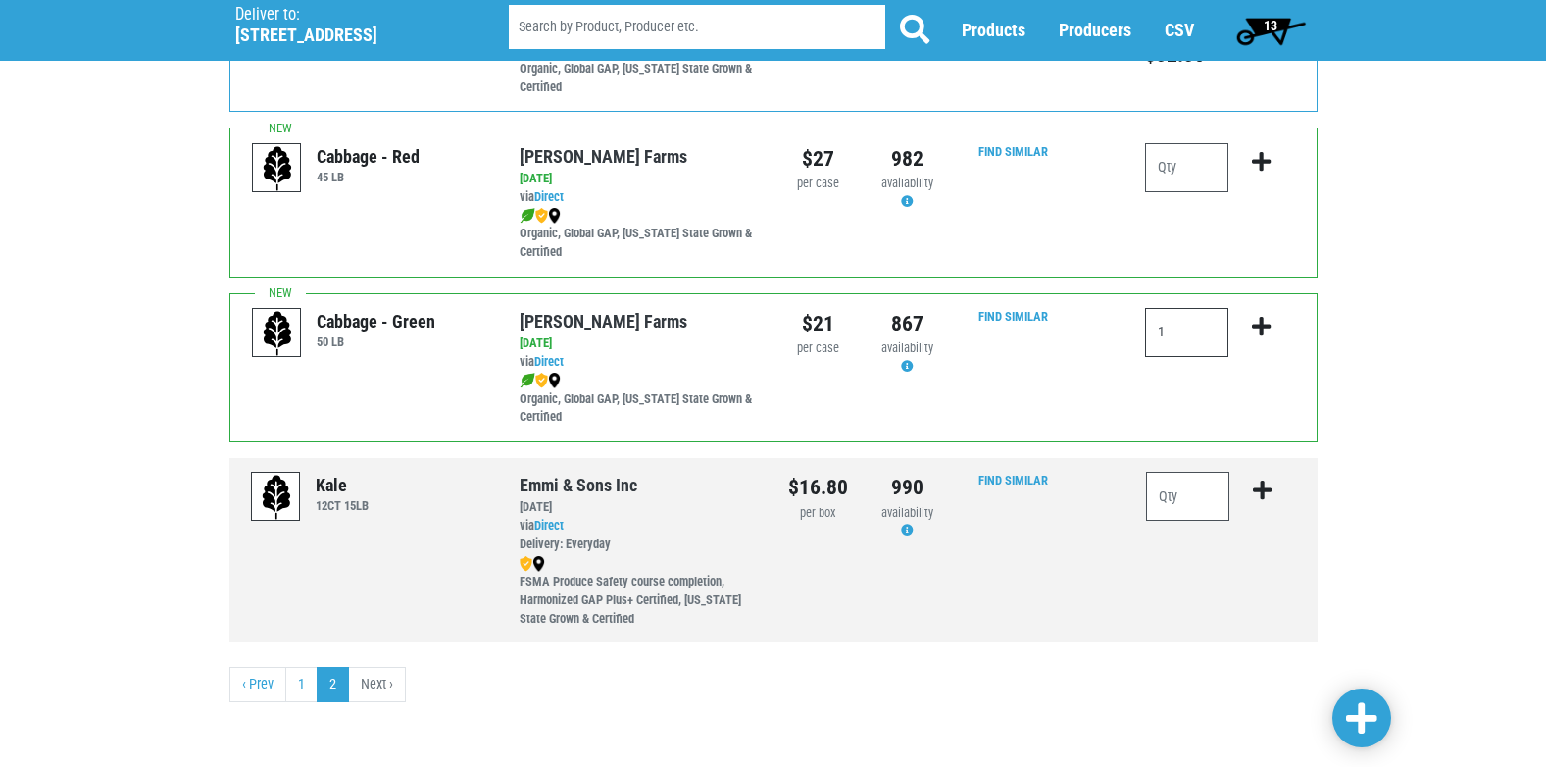
type input "1"
click at [1268, 324] on icon "submit" at bounding box center [1261, 327] width 19 height 22
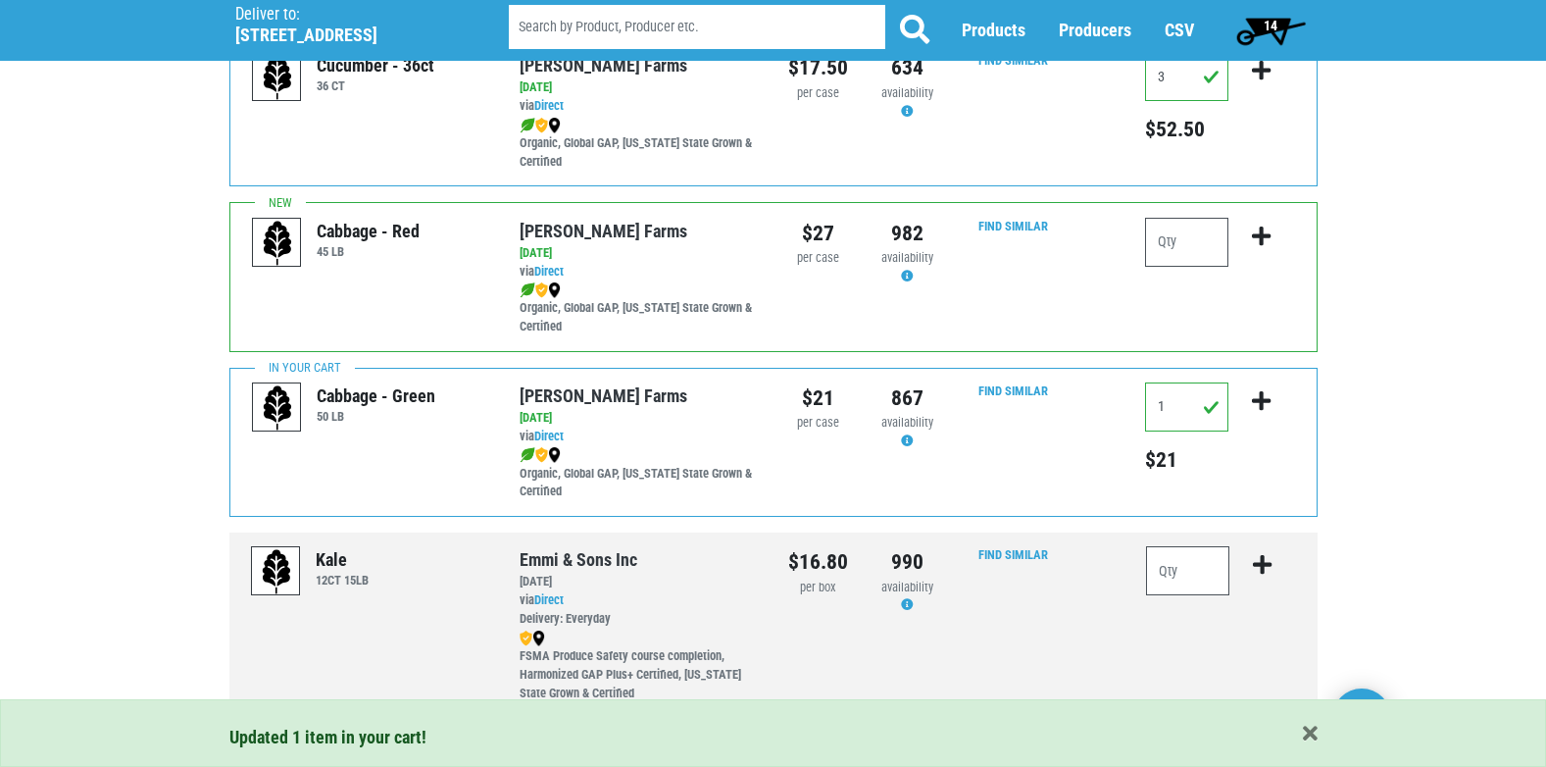
scroll to position [395, 0]
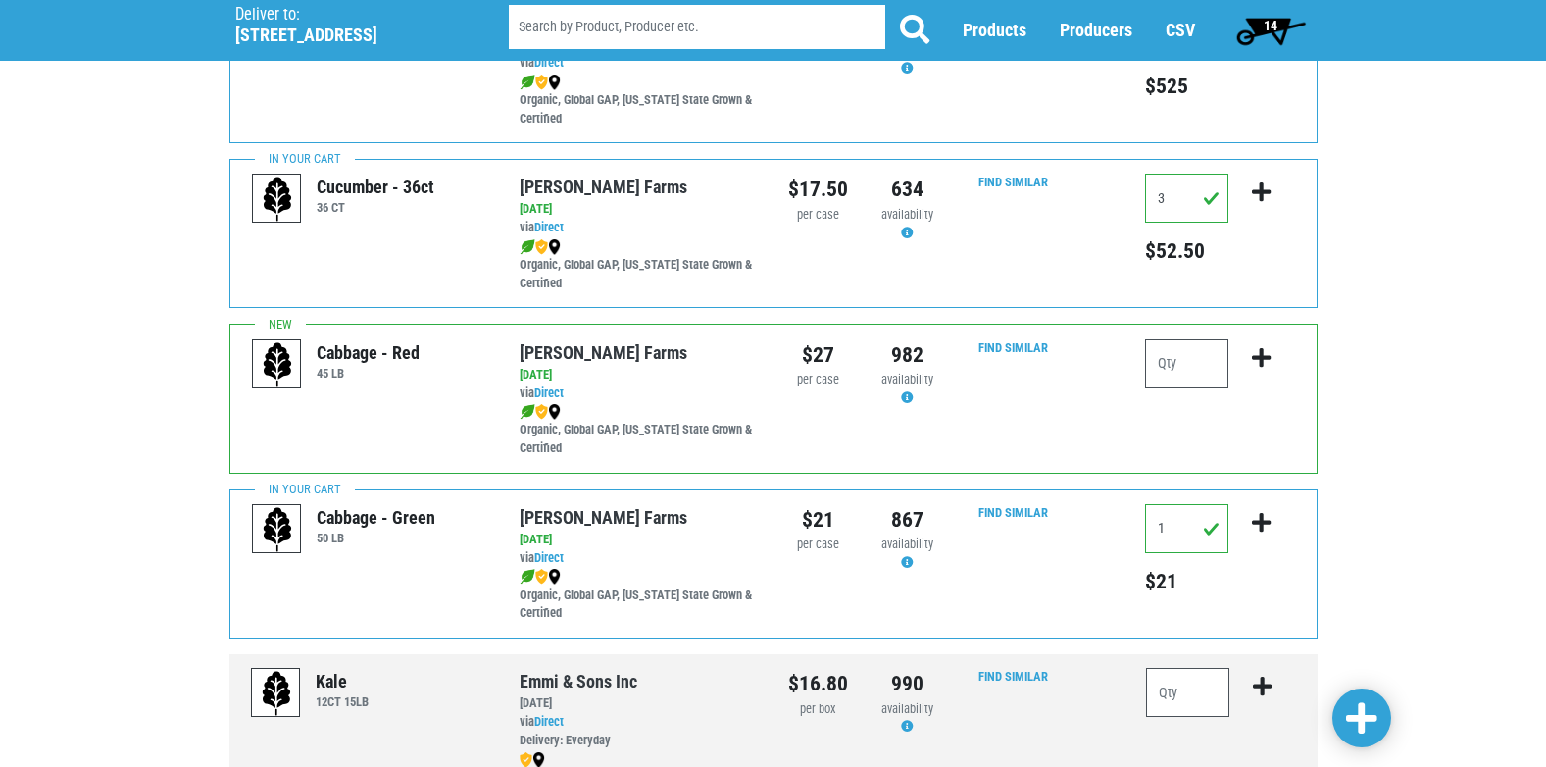
click at [1279, 28] on span "14" at bounding box center [1270, 30] width 87 height 39
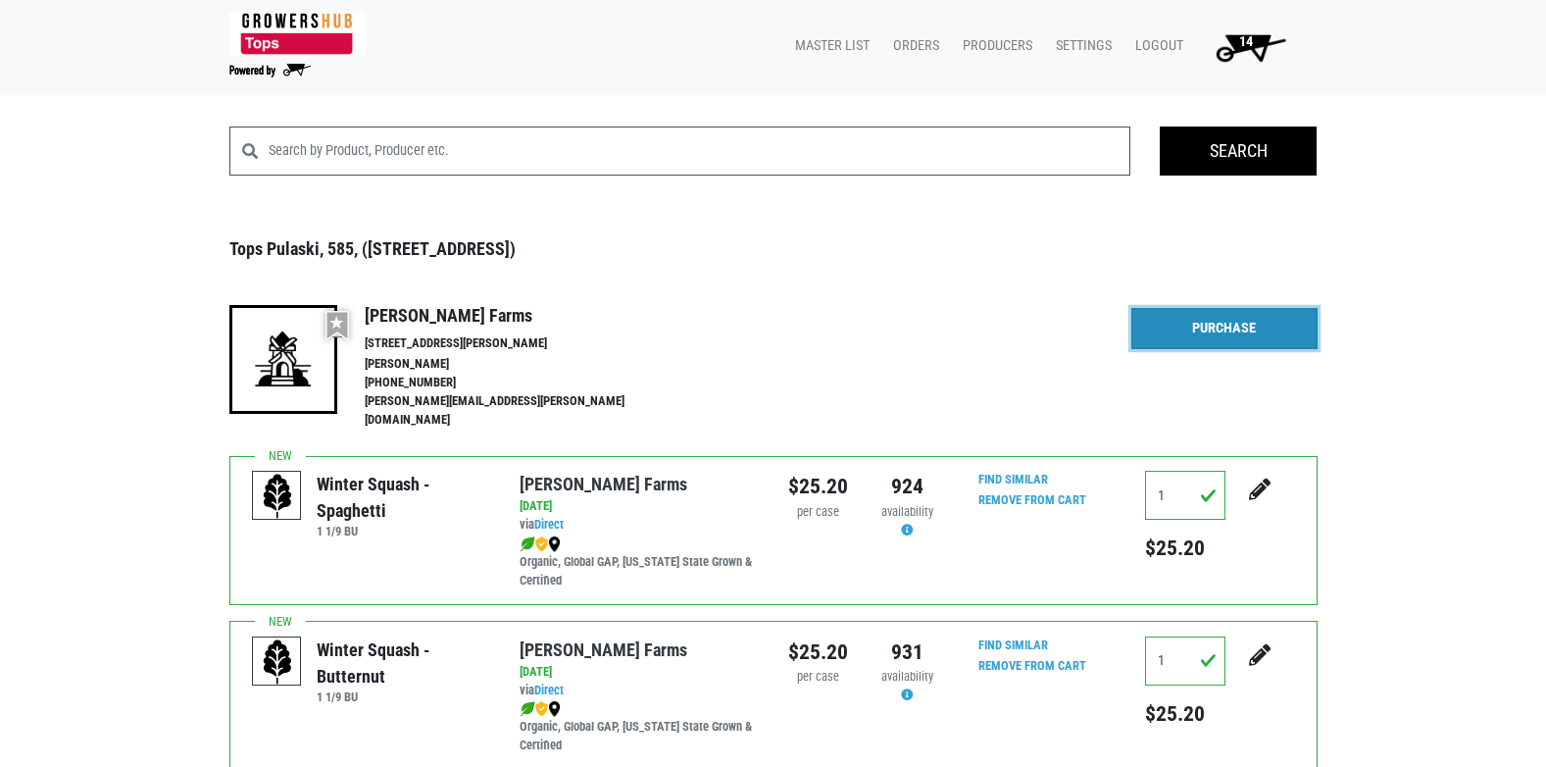
click at [1217, 333] on link "Purchase" at bounding box center [1224, 328] width 186 height 41
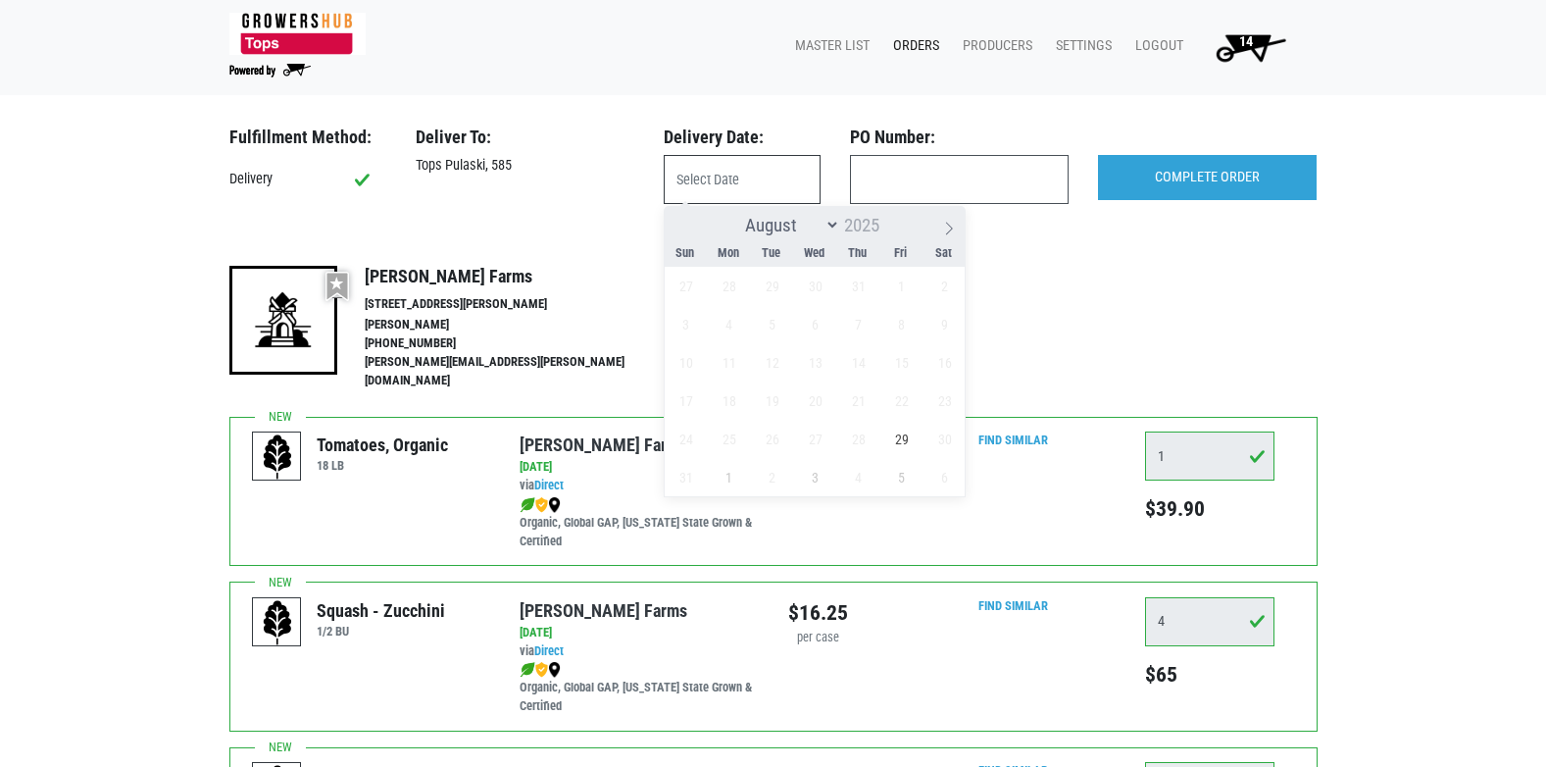
click at [747, 181] on input "text" at bounding box center [742, 179] width 157 height 49
click at [904, 440] on span "29" at bounding box center [901, 439] width 38 height 38
type input "[DATE]"
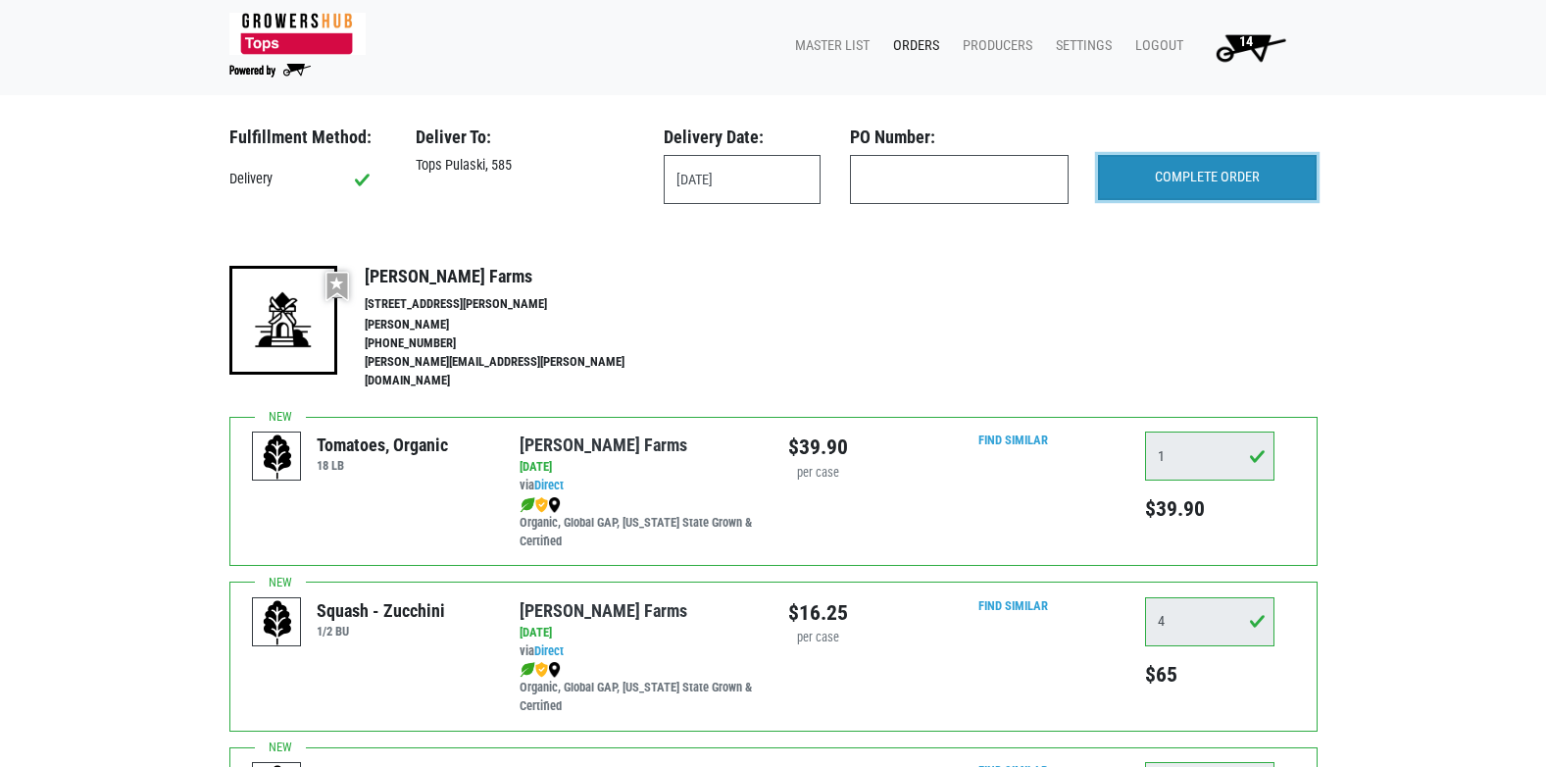
click at [1137, 174] on input "COMPLETE ORDER" at bounding box center [1207, 177] width 219 height 45
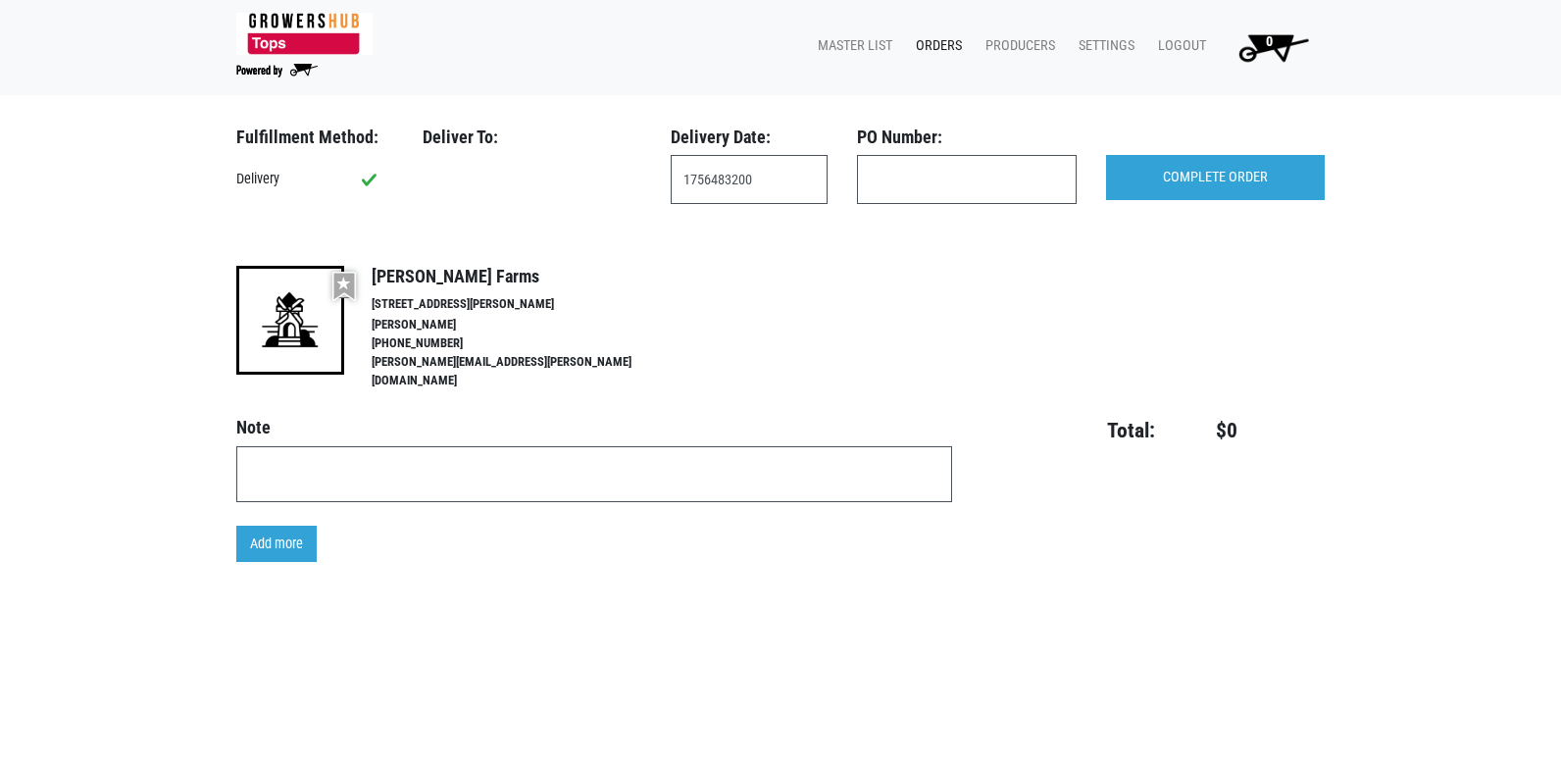
click at [939, 47] on link "Orders" at bounding box center [935, 45] width 70 height 37
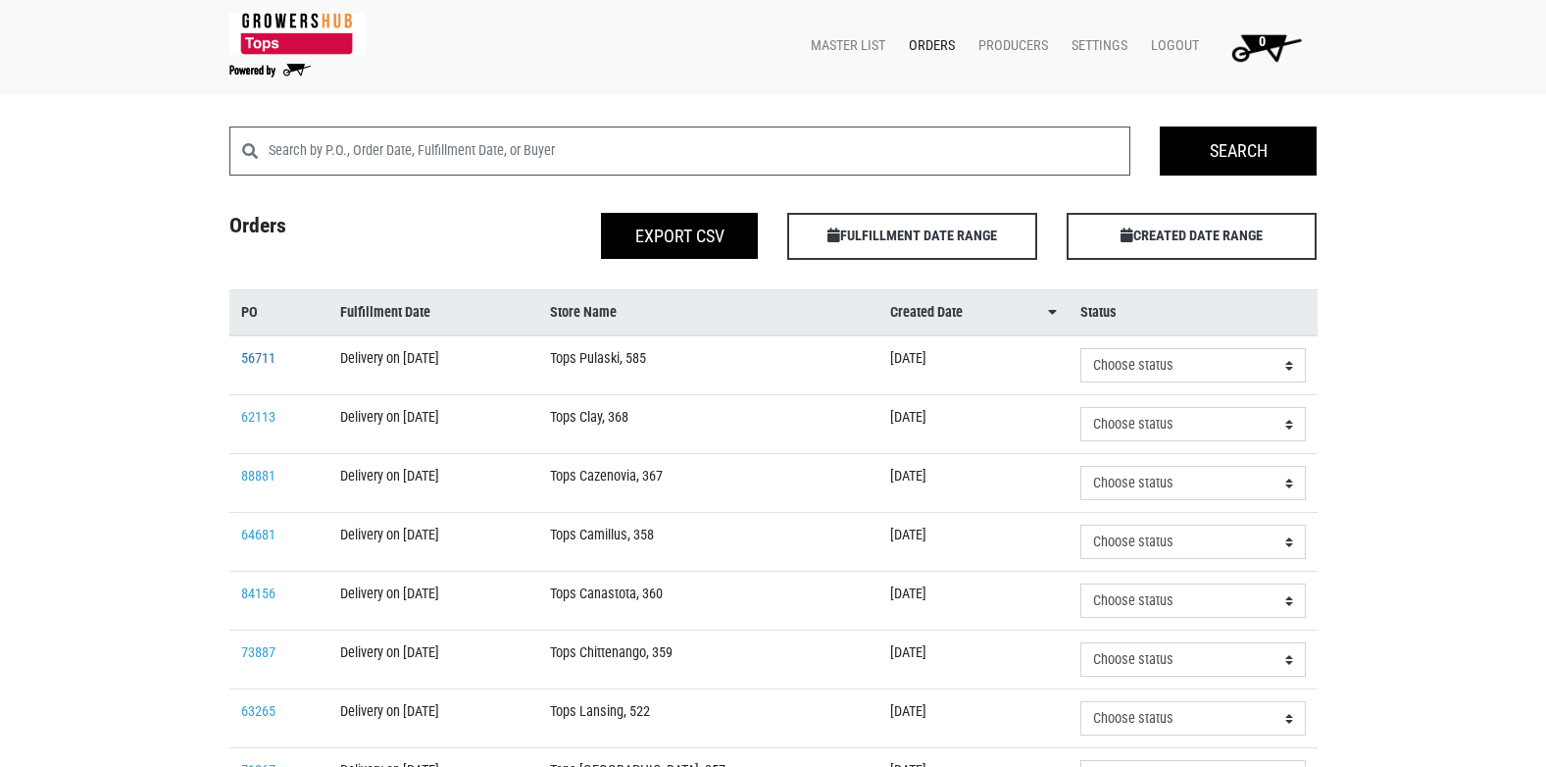
click at [260, 359] on link "56711" at bounding box center [258, 358] width 34 height 17
